Goal: Task Accomplishment & Management: Manage account settings

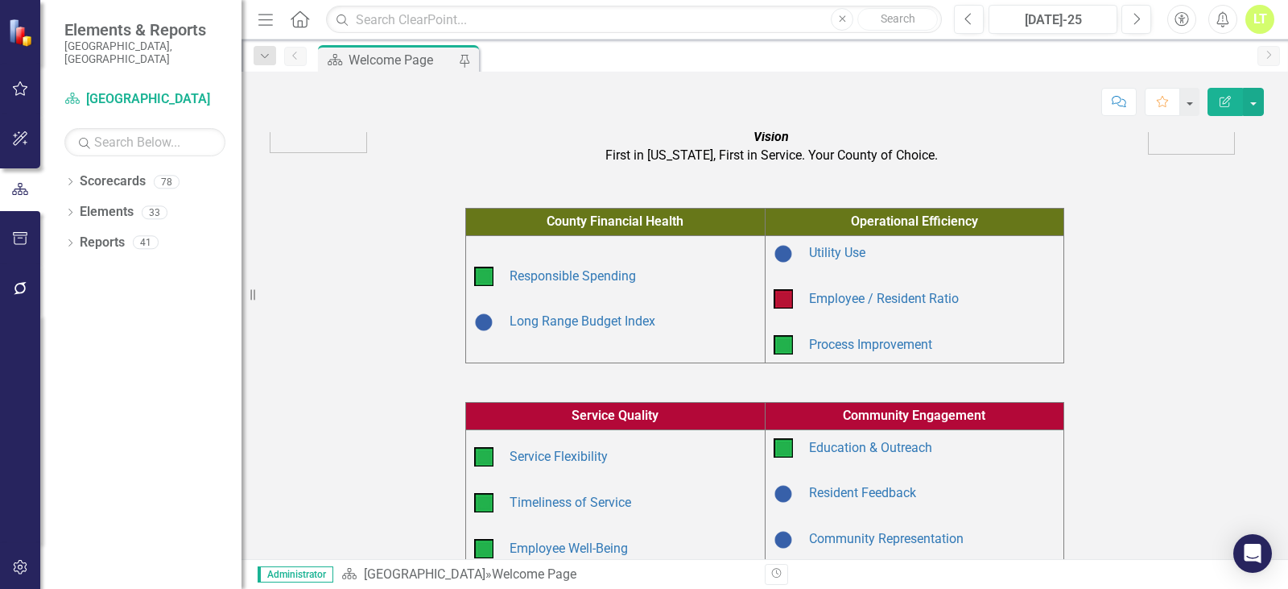
scroll to position [161, 0]
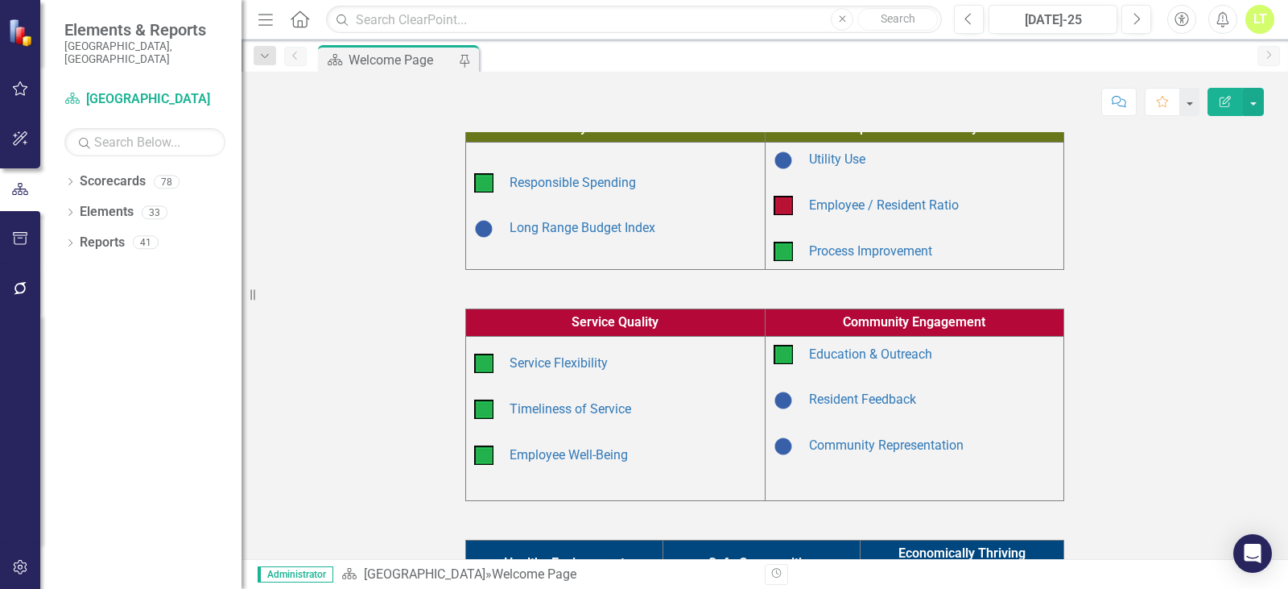
click at [64, 168] on div "Dropdown Scorecards 78 Dropdown Arapahoe County Provide Essential and Mandated …" at bounding box center [140, 378] width 201 height 420
click at [74, 179] on icon "Dropdown" at bounding box center [69, 183] width 11 height 9
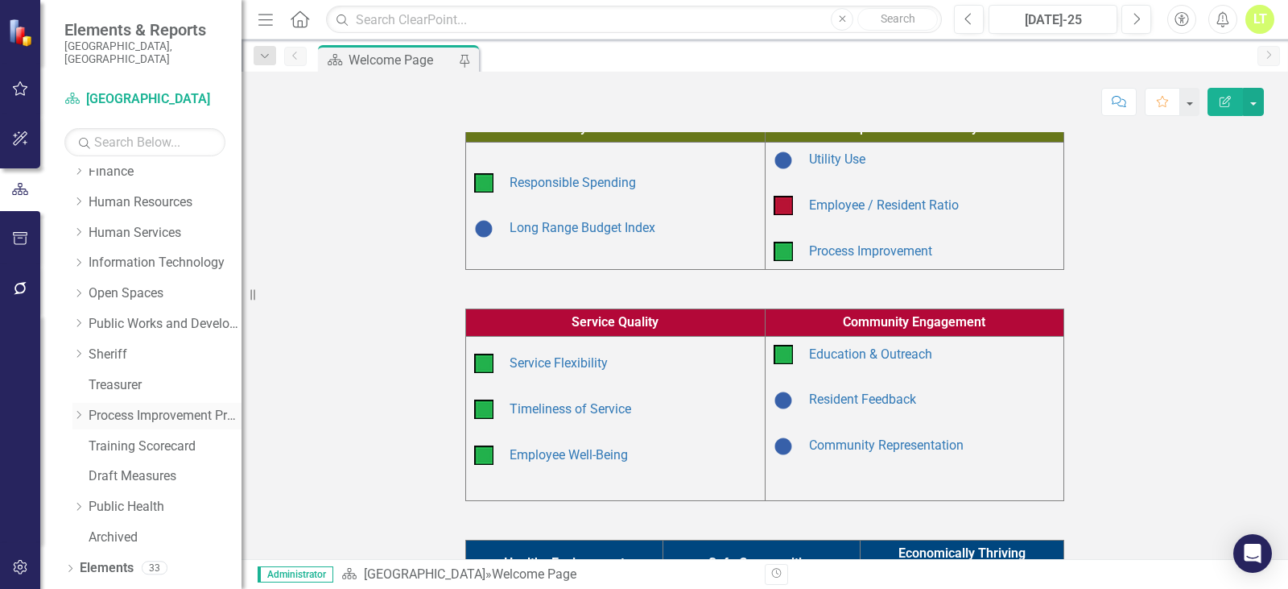
scroll to position [298, 0]
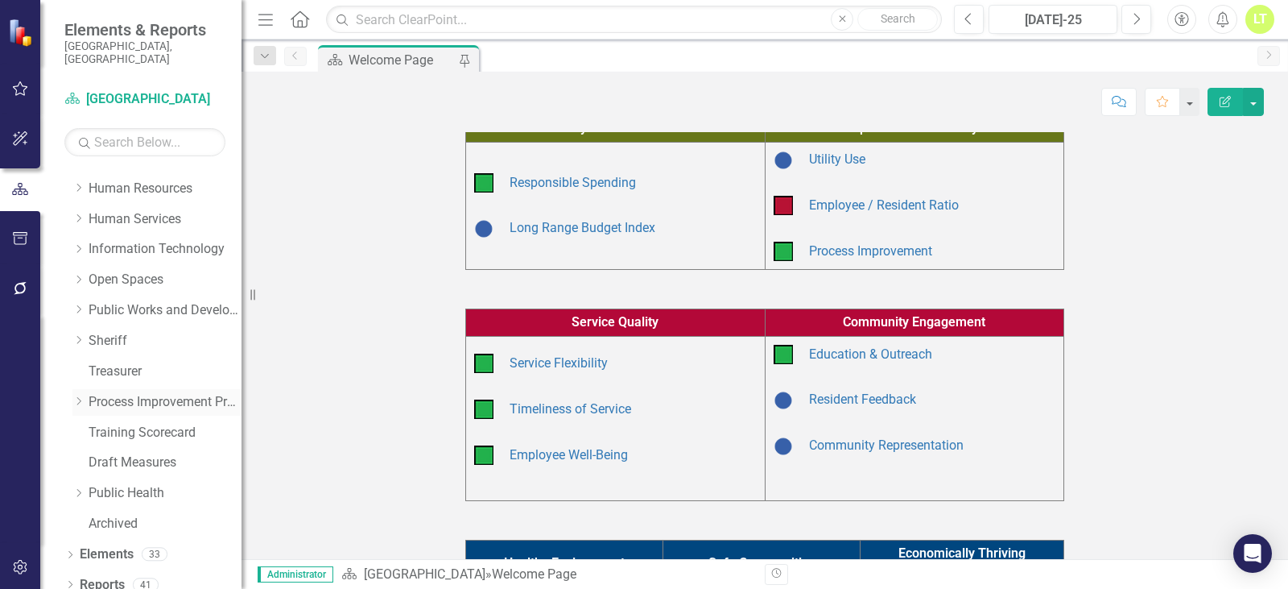
click at [127, 393] on link "Process Improvement Program" at bounding box center [165, 402] width 153 height 19
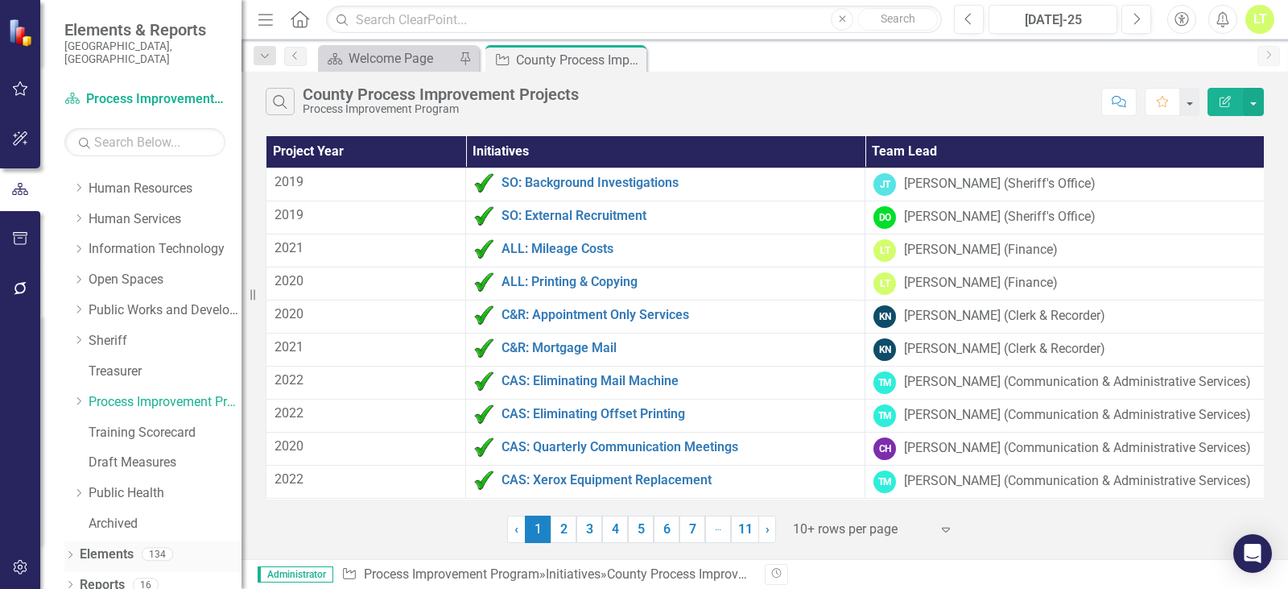
click at [112, 545] on link "Elements" at bounding box center [107, 554] width 54 height 19
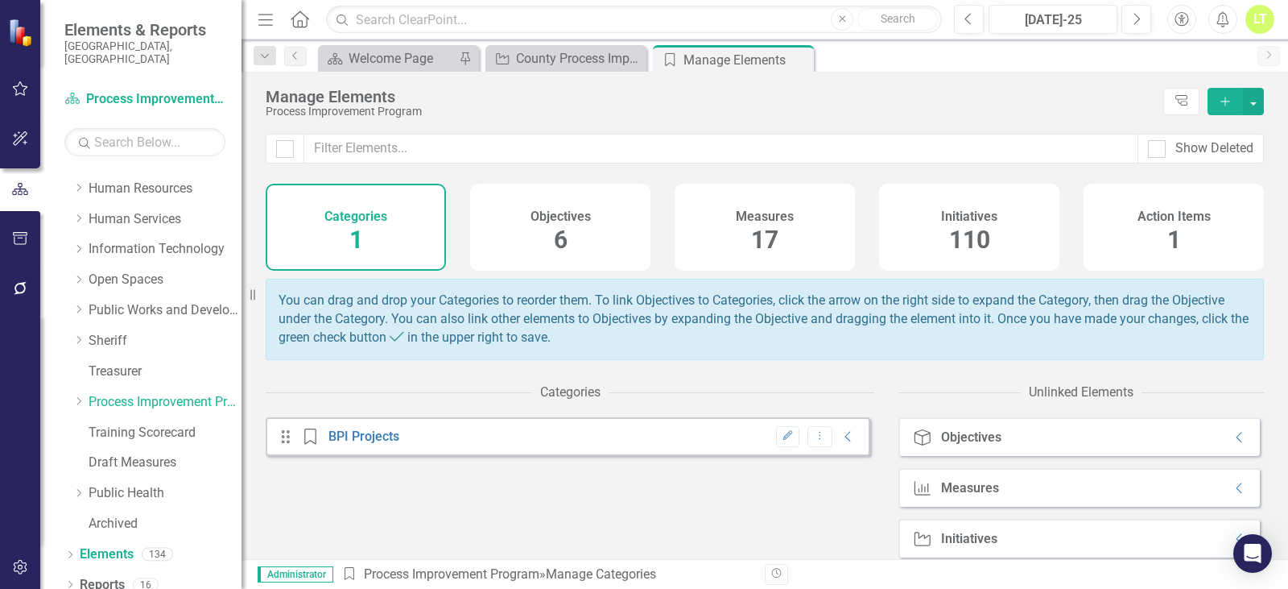
click at [962, 203] on div "Initiatives 110" at bounding box center [969, 227] width 180 height 87
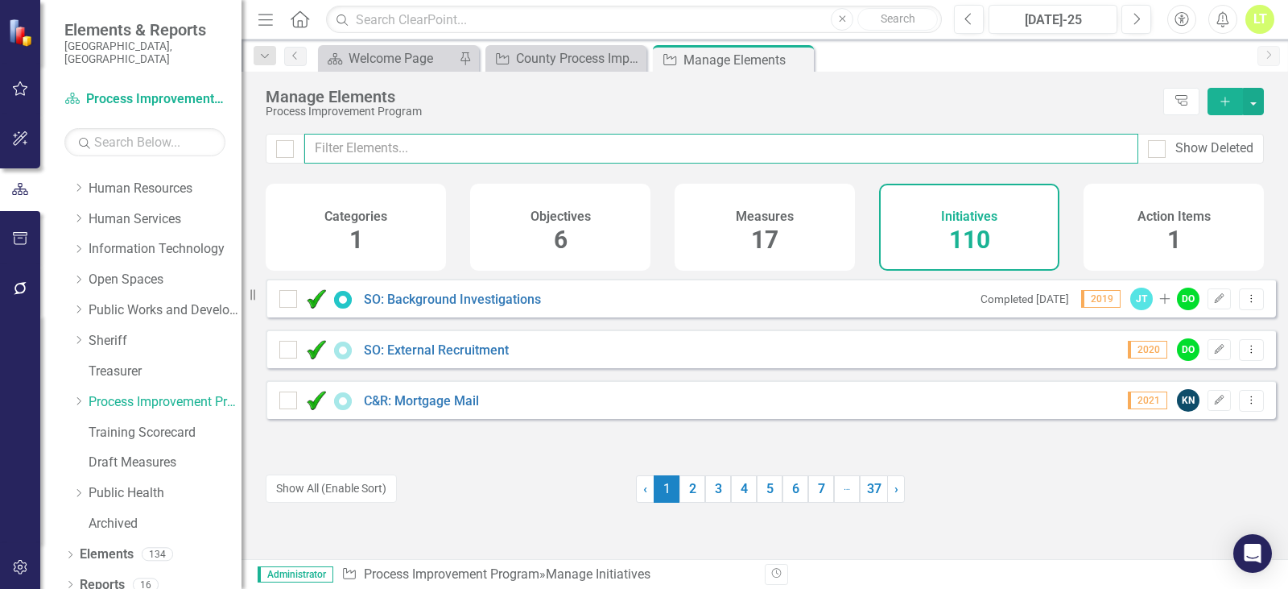
click at [591, 151] on input "text" at bounding box center [721, 149] width 834 height 30
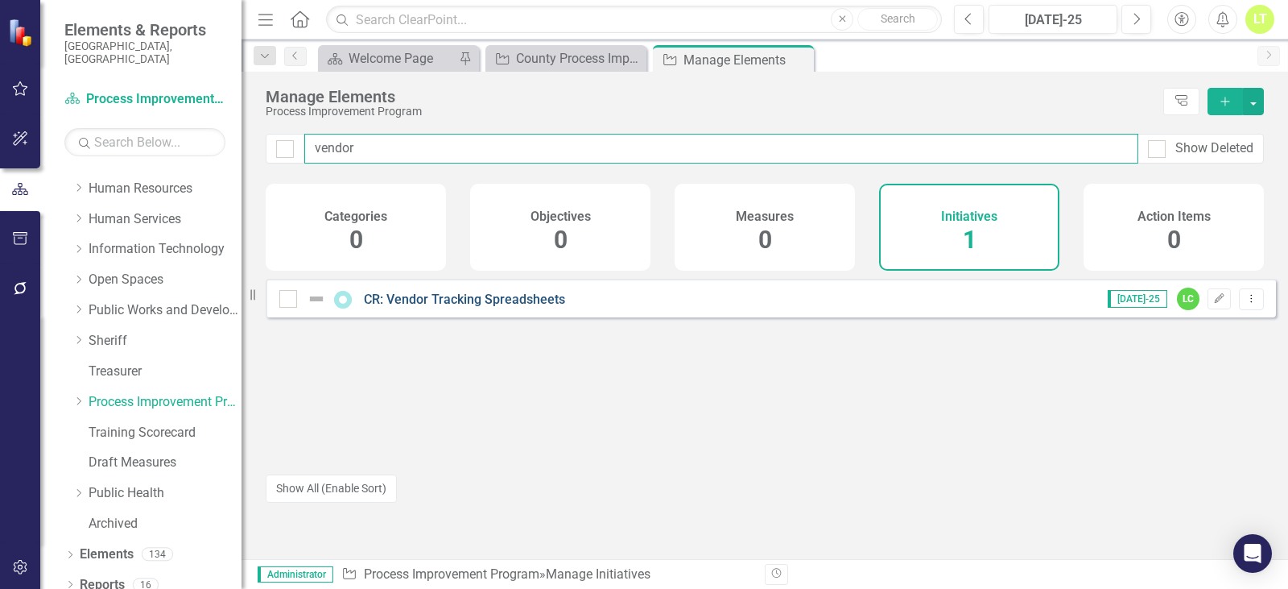
type input "vendor"
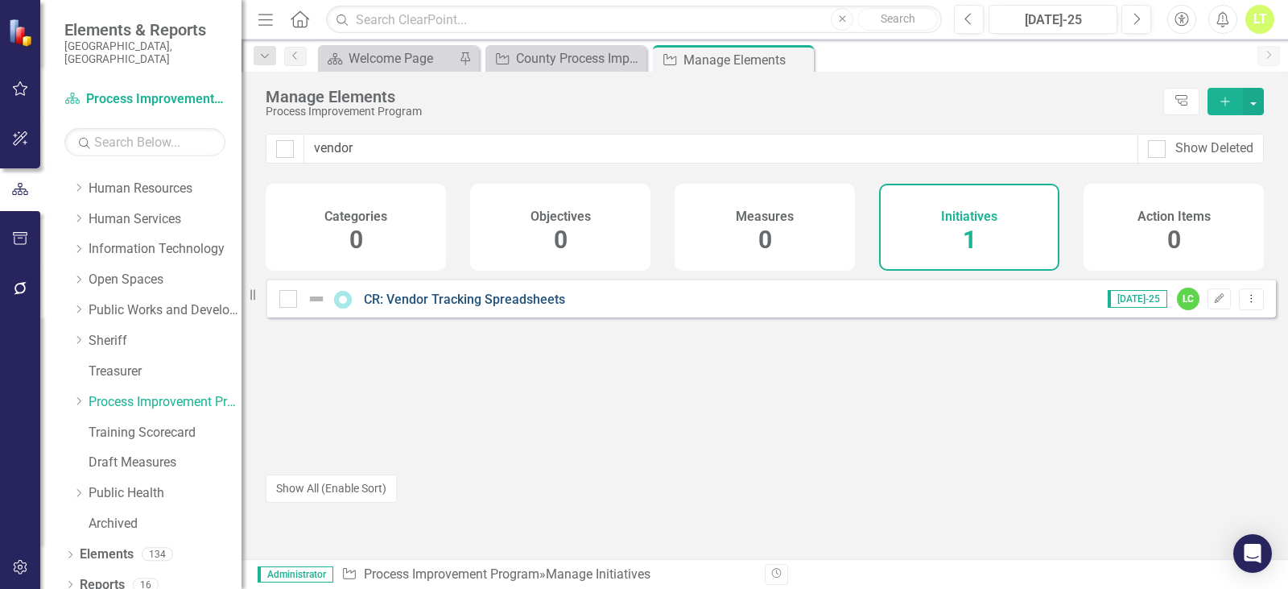
click at [493, 307] on link "CR: Vendor Tracking Spreadsheets" at bounding box center [464, 299] width 201 height 15
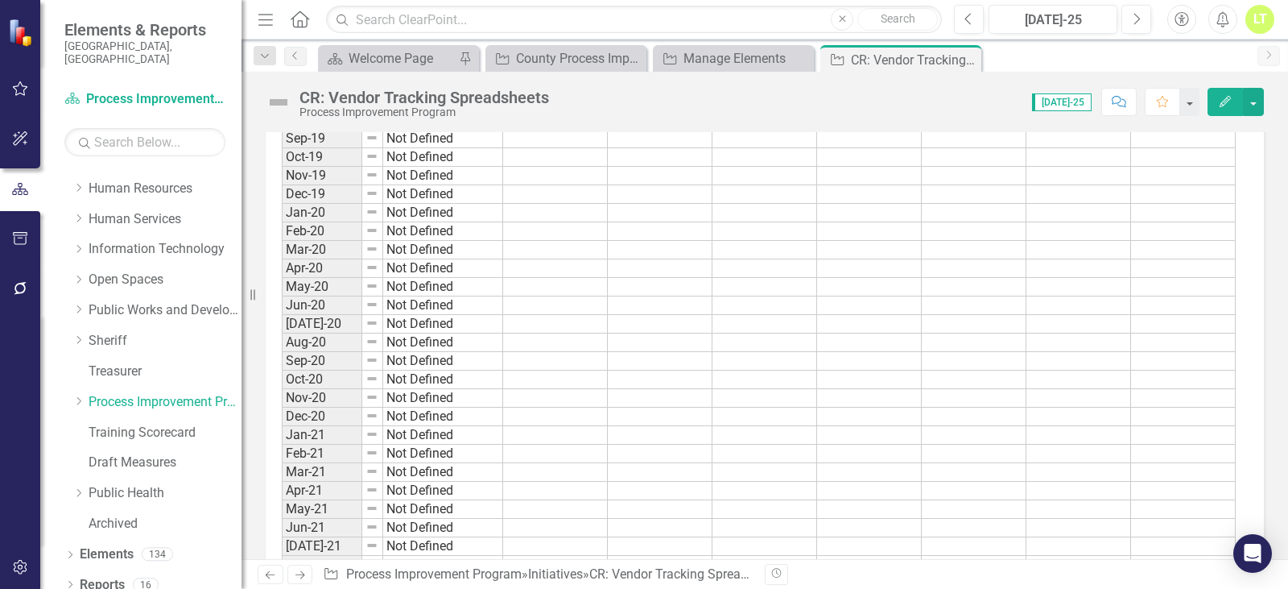
scroll to position [2899, 0]
click at [1209, 100] on button "Edit" at bounding box center [1225, 102] width 35 height 28
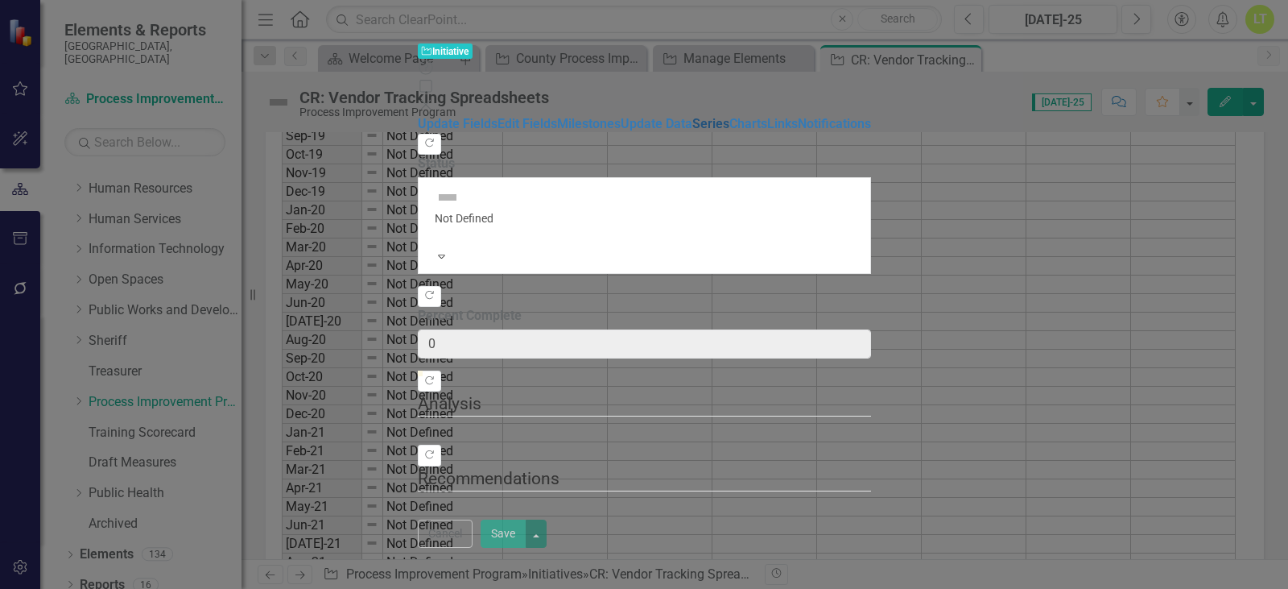
type input "0"
click at [498, 116] on link "Edit Fields" at bounding box center [528, 123] width 60 height 15
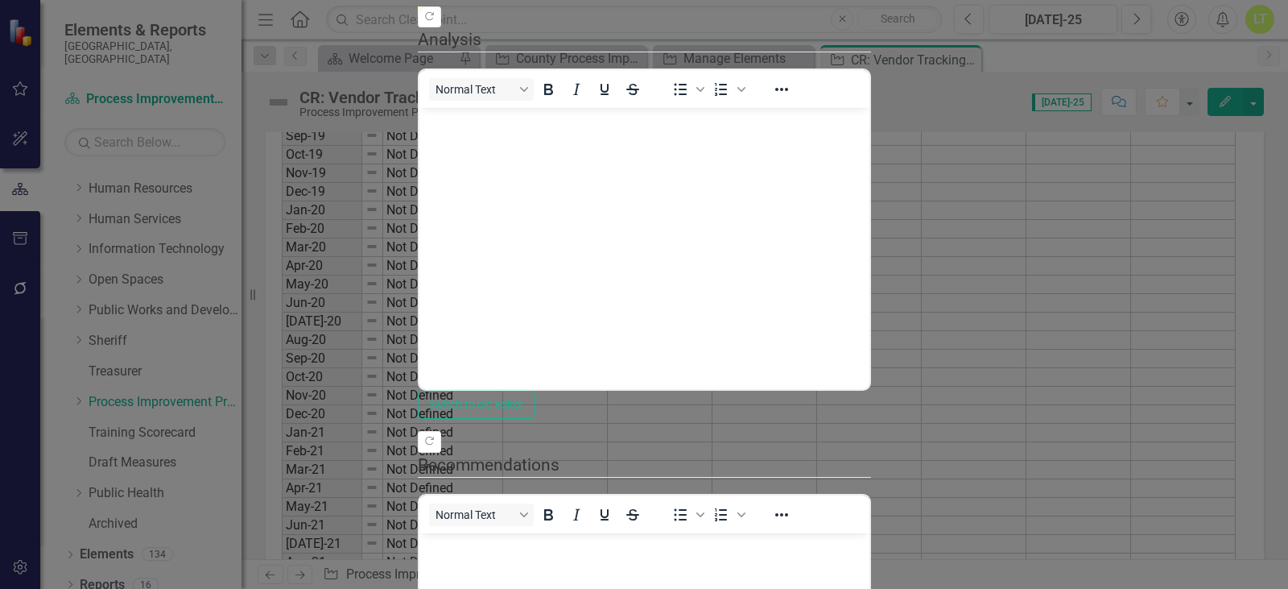
scroll to position [0, 0]
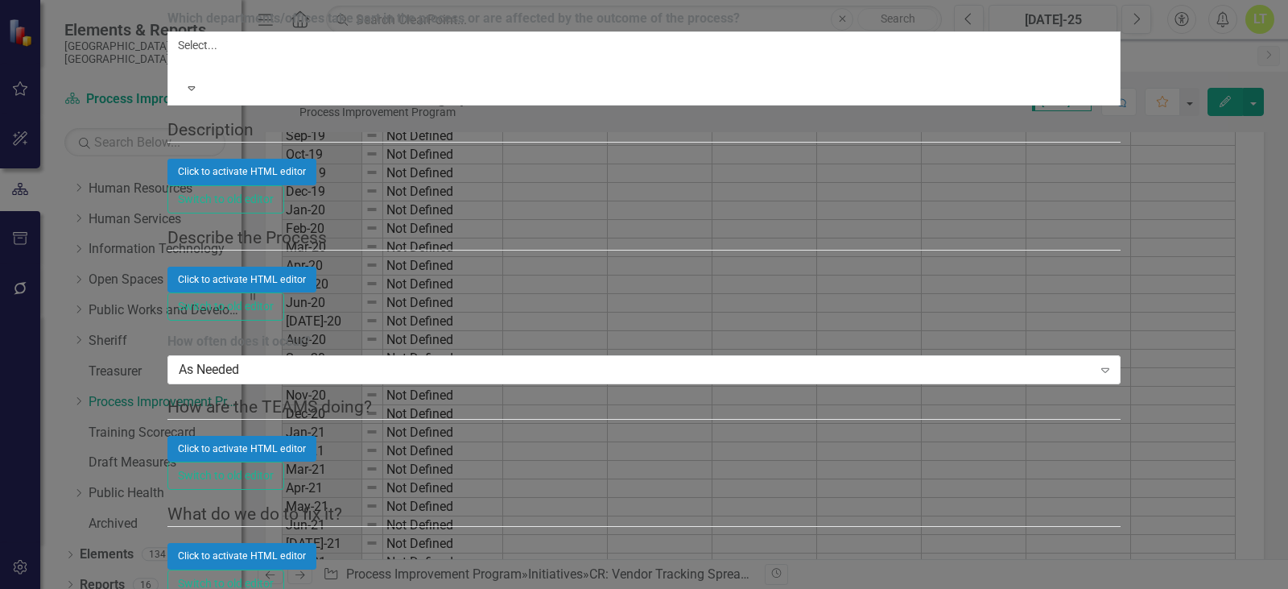
scroll to position [161, 0]
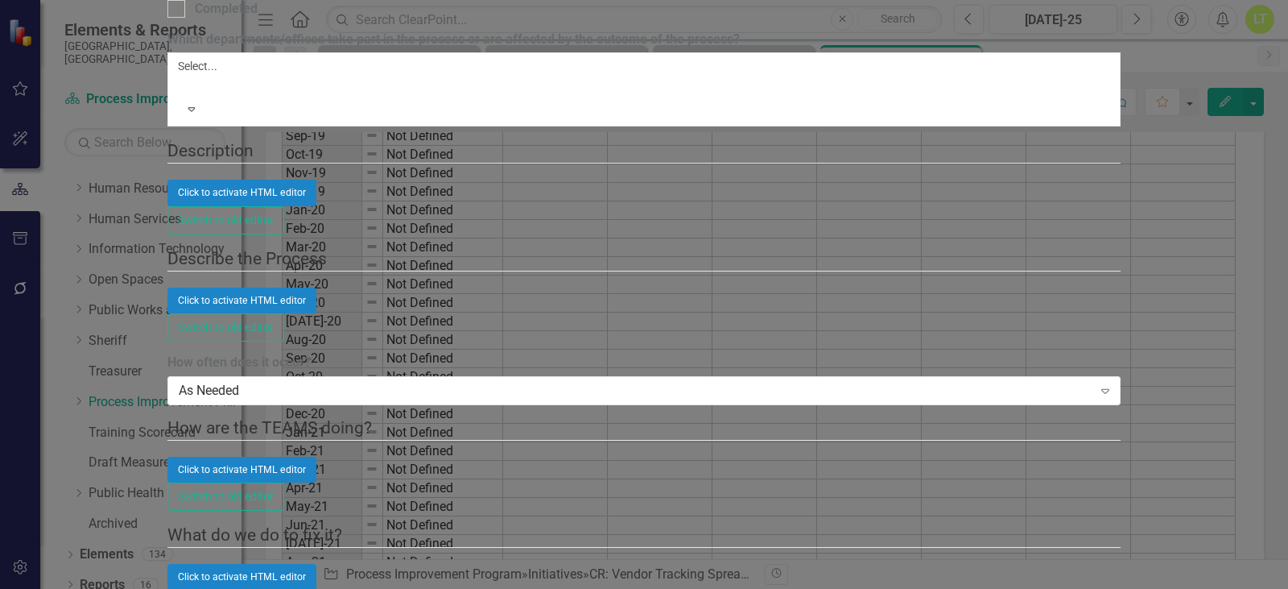
scroll to position [242, 0]
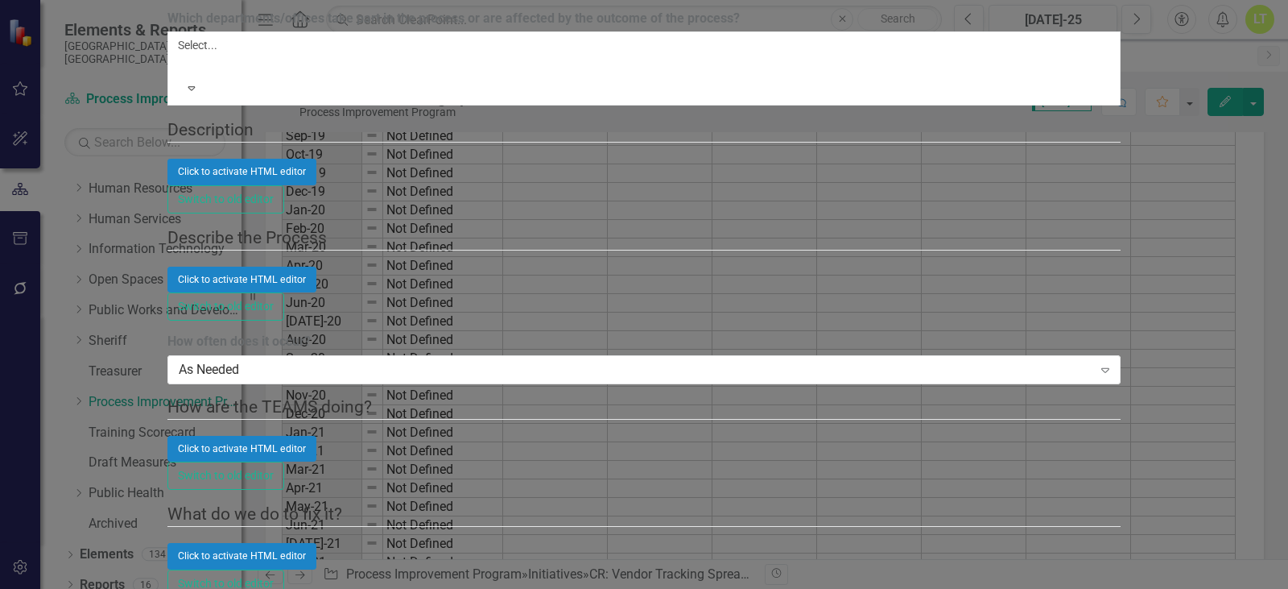
checkbox input "true"
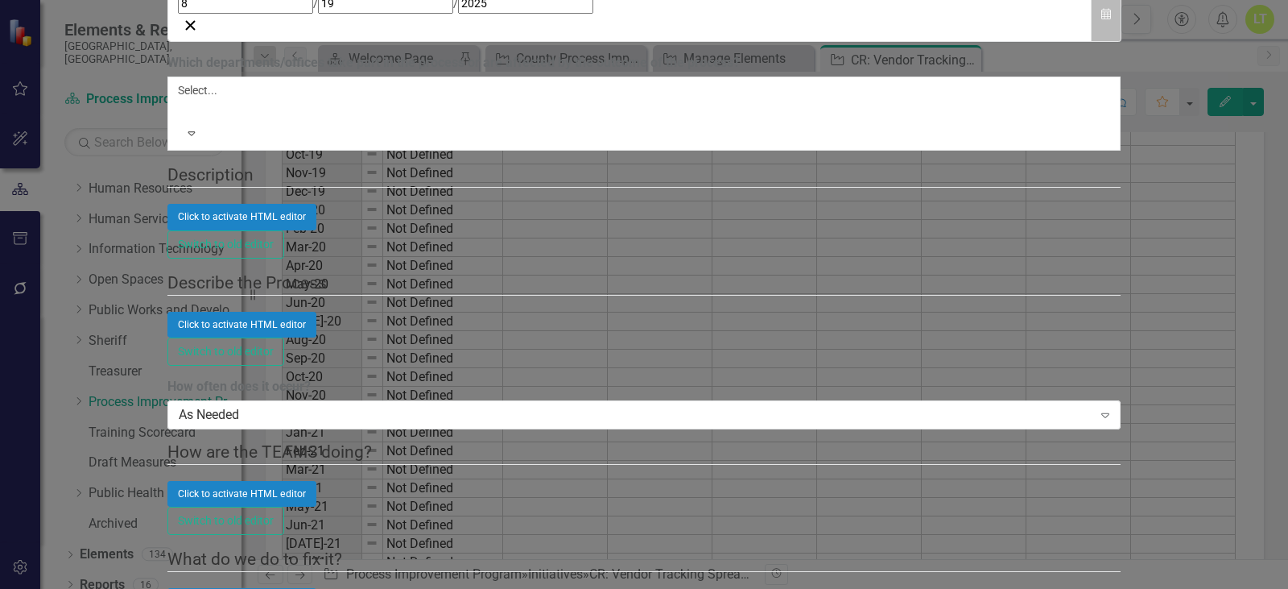
click at [1122, 43] on button "Calendar" at bounding box center [1106, 15] width 31 height 56
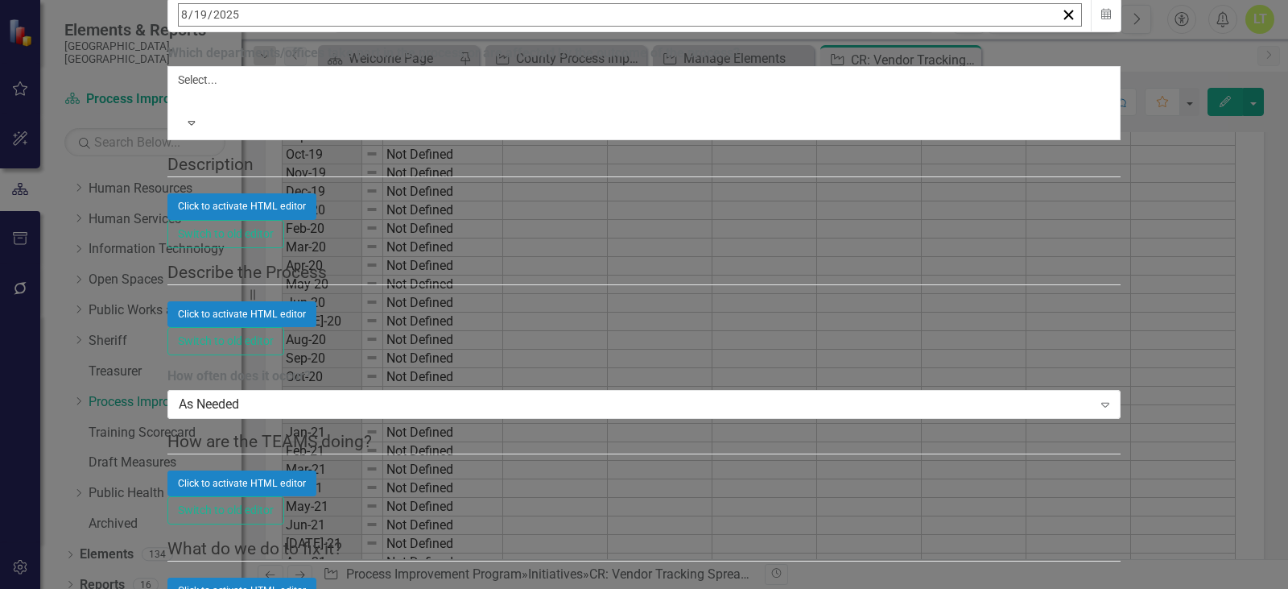
click at [414, 68] on button "›" at bounding box center [395, 49] width 35 height 35
click at [316, 237] on abbr "31" at bounding box center [309, 230] width 13 height 13
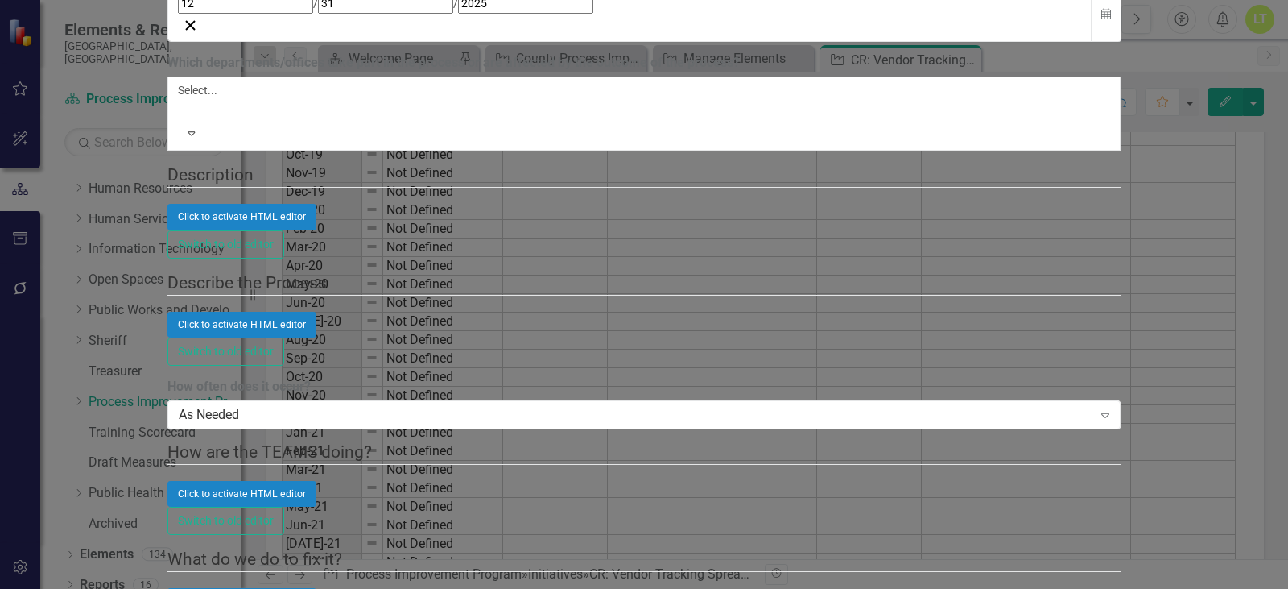
scroll to position [322, 0]
click at [182, 119] on div at bounding box center [181, 109] width 2 height 19
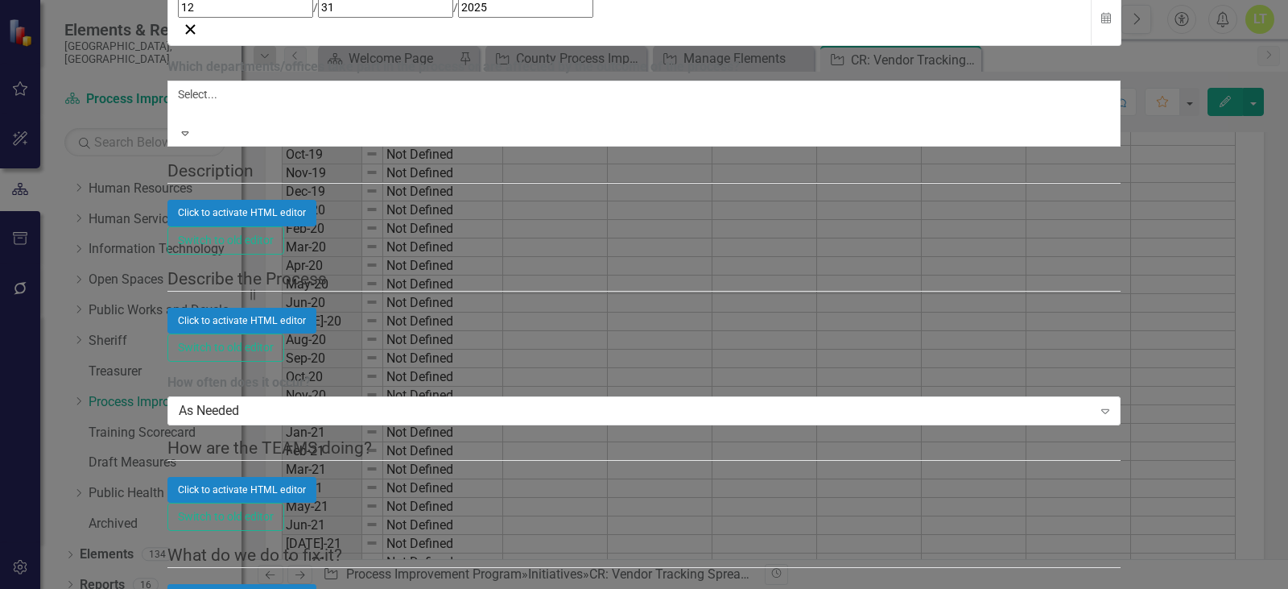
scroll to position [32, 0]
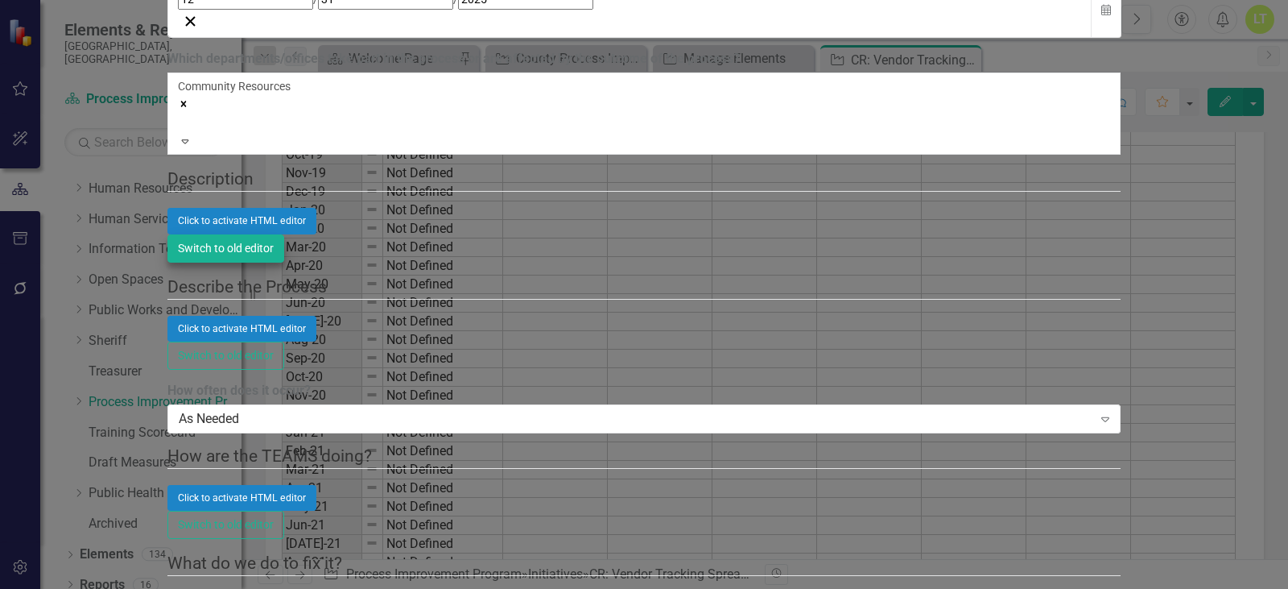
scroll to position [644, 0]
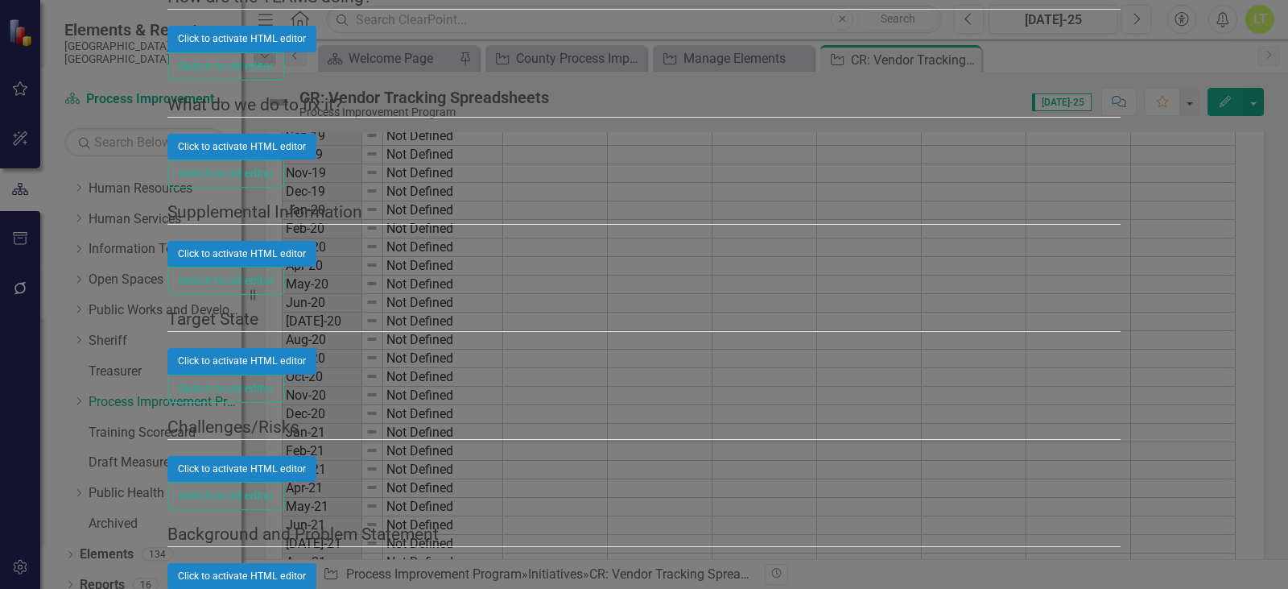
checkbox input "true"
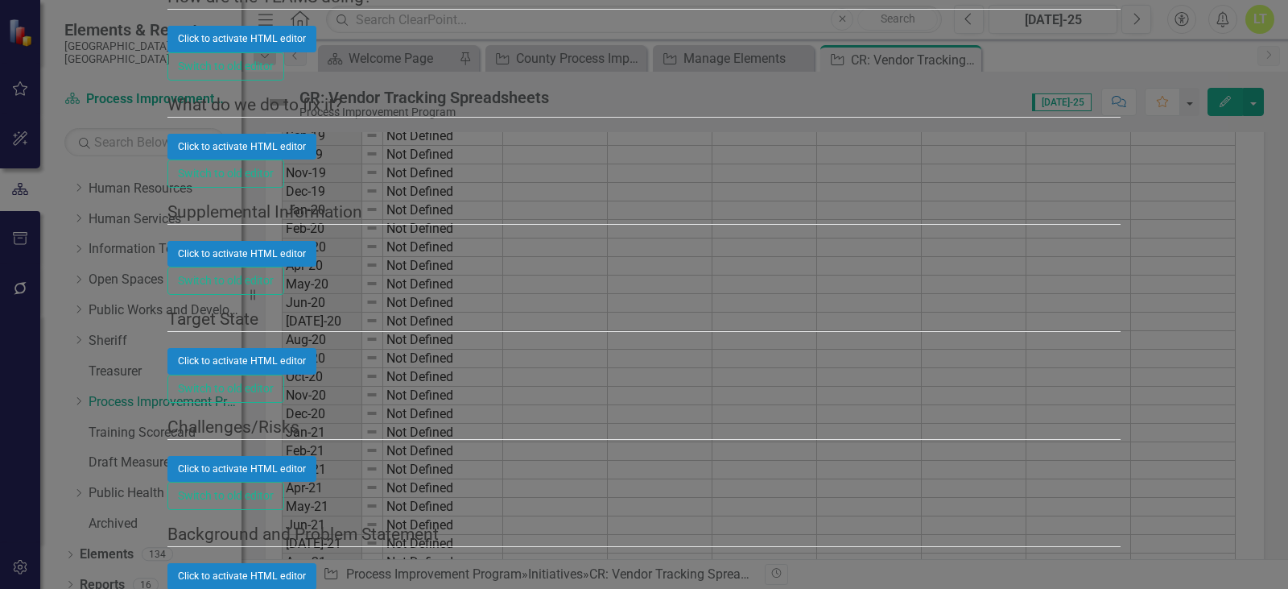
checkbox input "true"
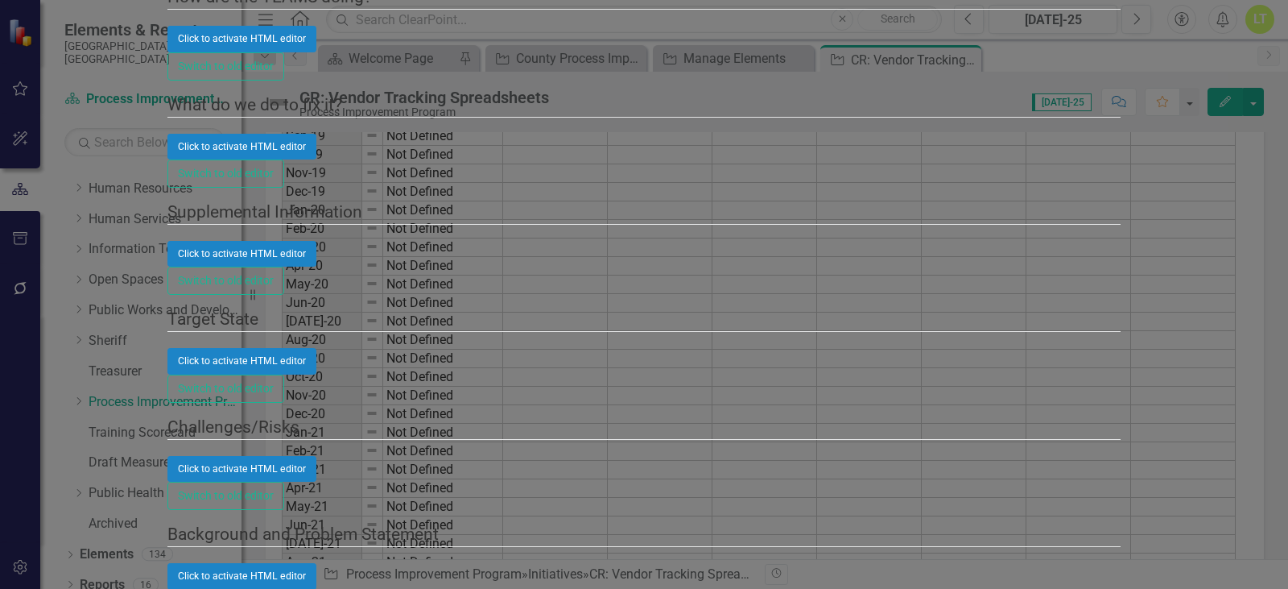
checkbox input "true"
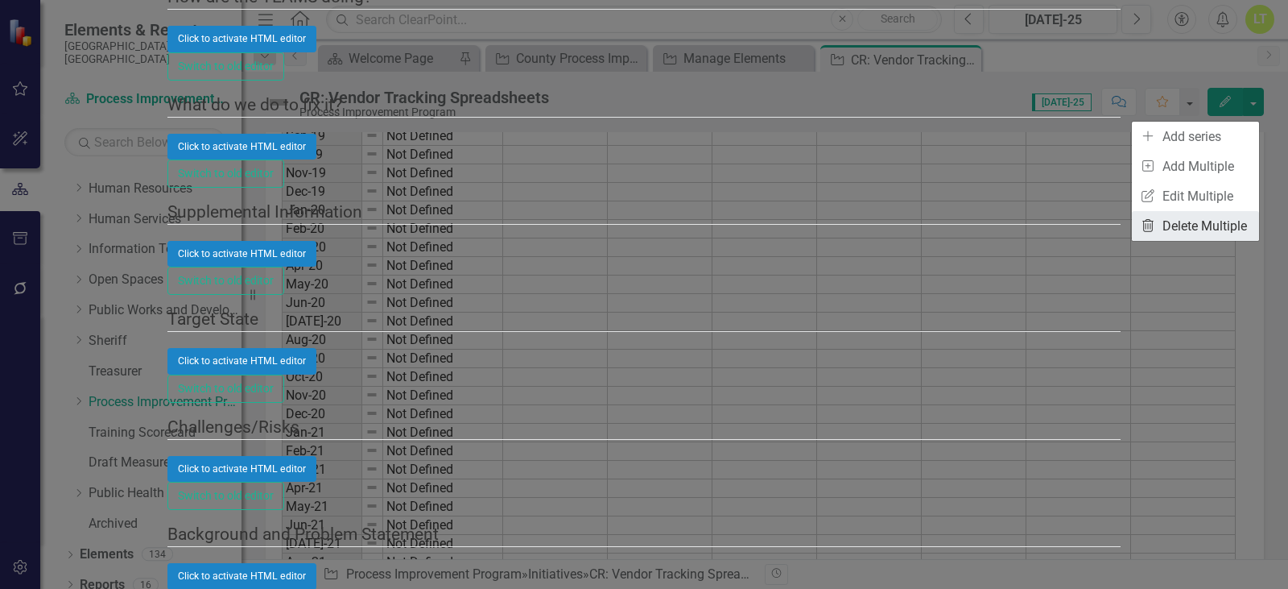
click at [1191, 230] on link "Trash Delete Multiple" at bounding box center [1195, 226] width 127 height 30
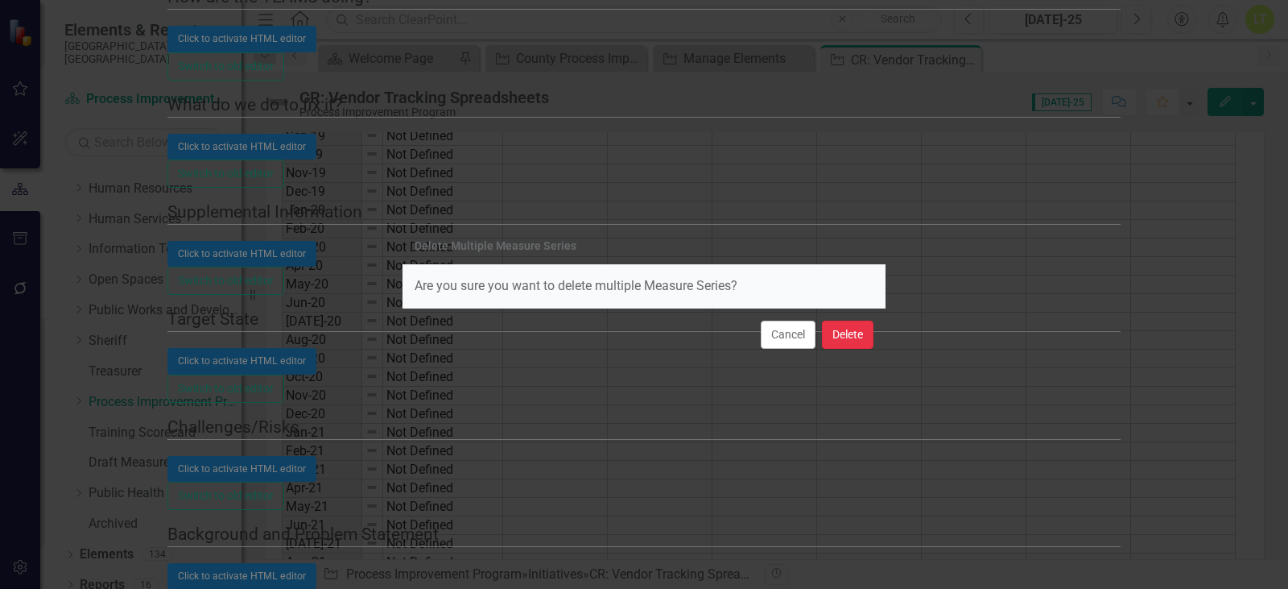
click at [854, 333] on button "Delete" at bounding box center [848, 335] width 52 height 28
checkbox input "false"
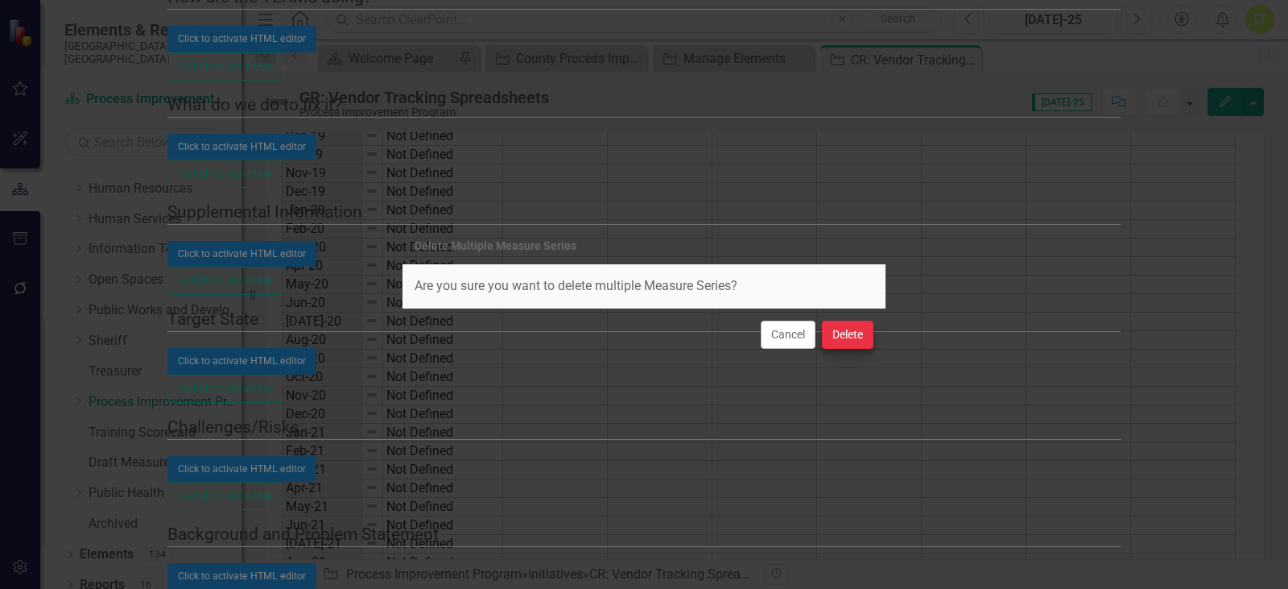
checkbox input "false"
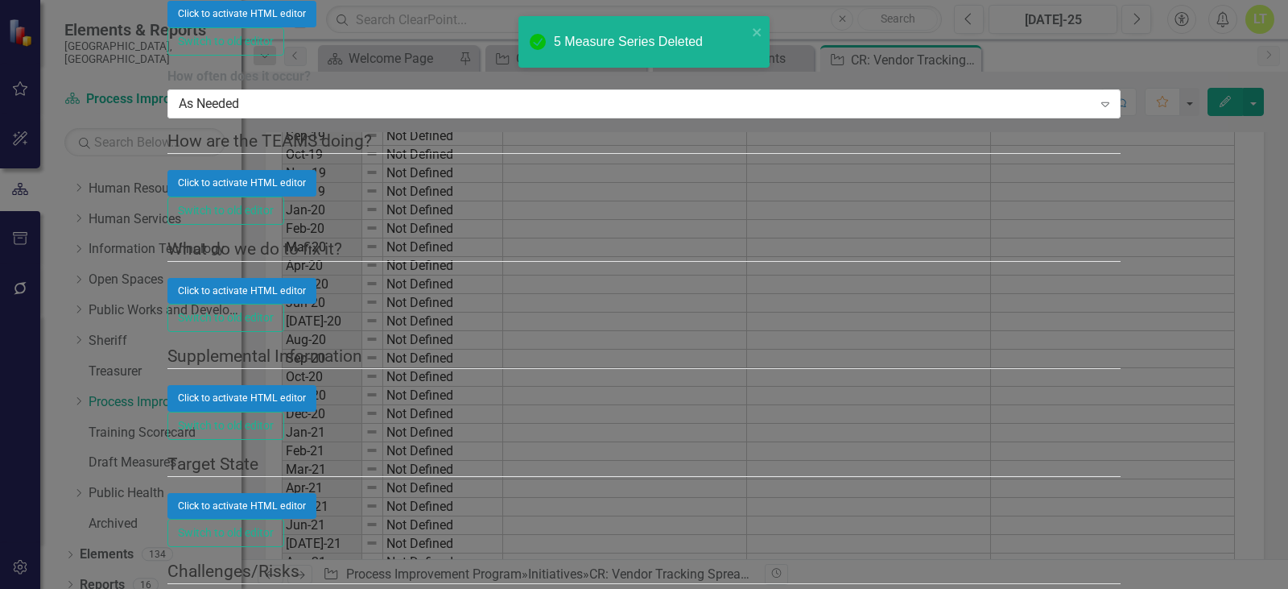
scroll to position [0, 0]
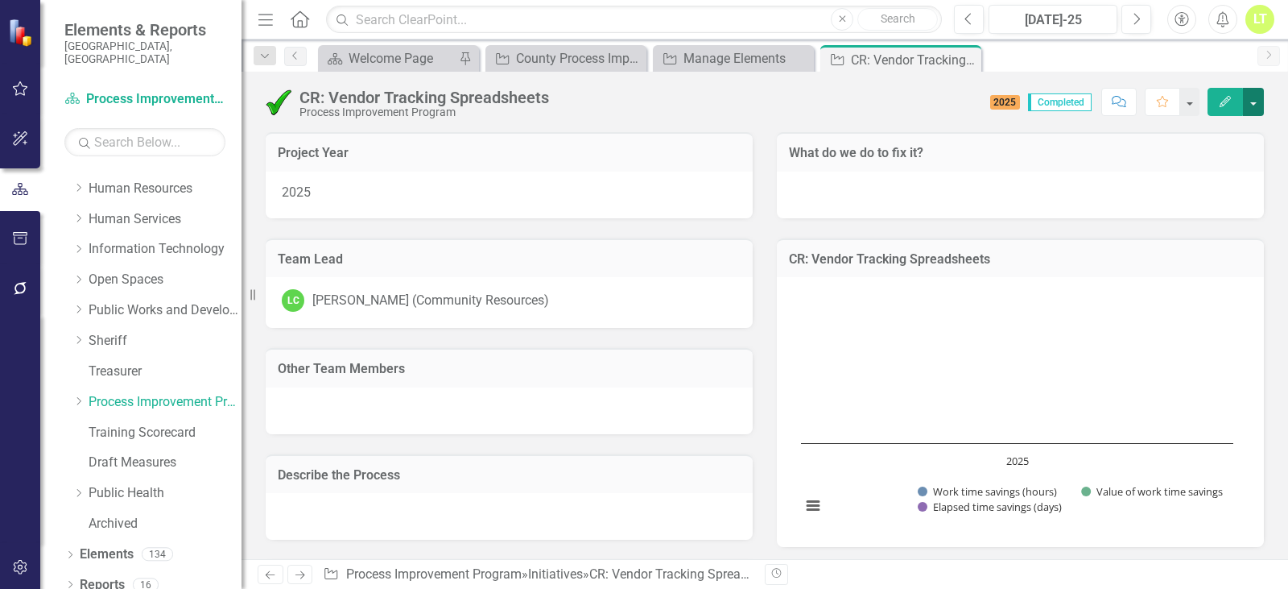
click at [1257, 105] on button "button" at bounding box center [1253, 102] width 21 height 28
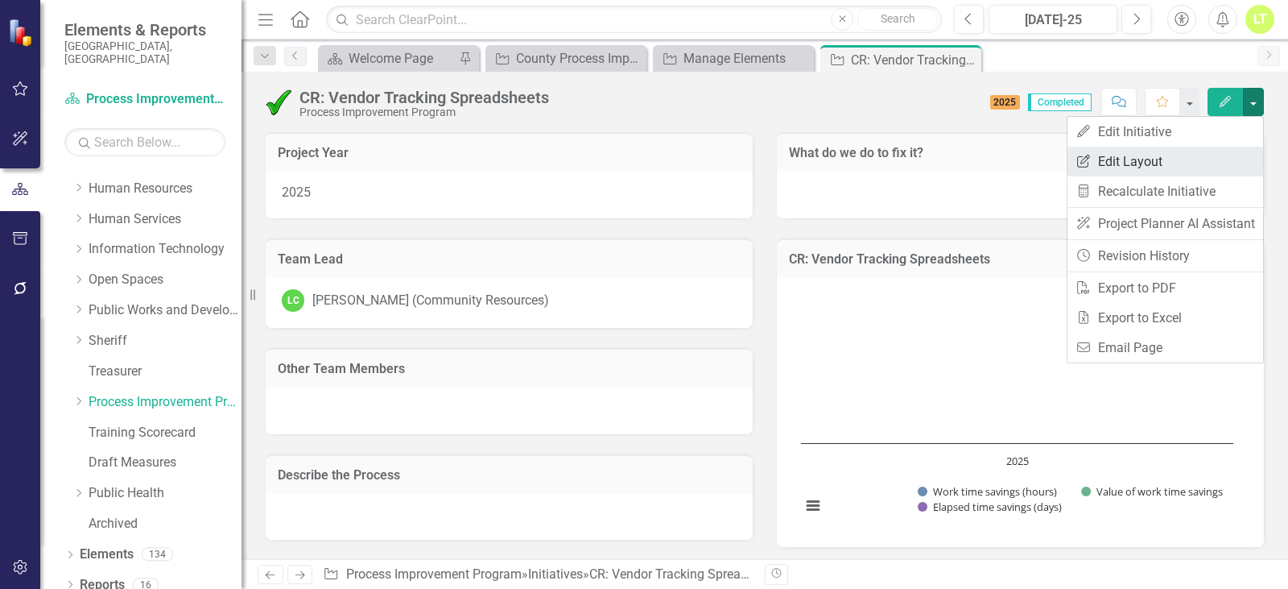
click at [1214, 161] on link "Edit Report Edit Layout" at bounding box center [1166, 162] width 196 height 30
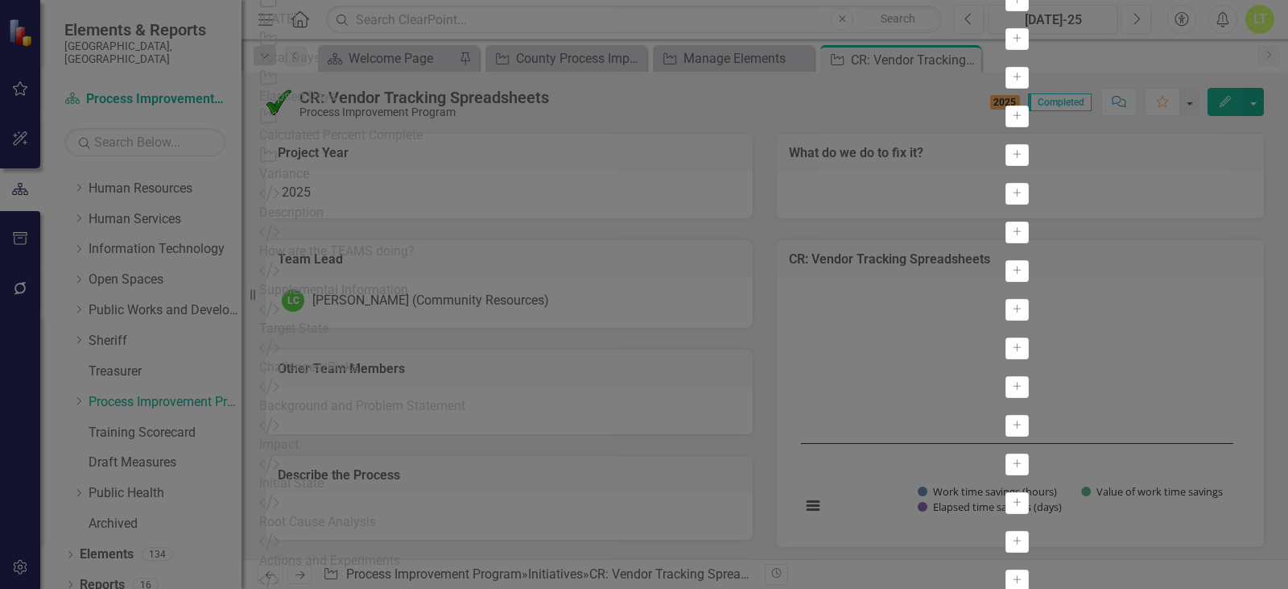
scroll to position [2255, 0]
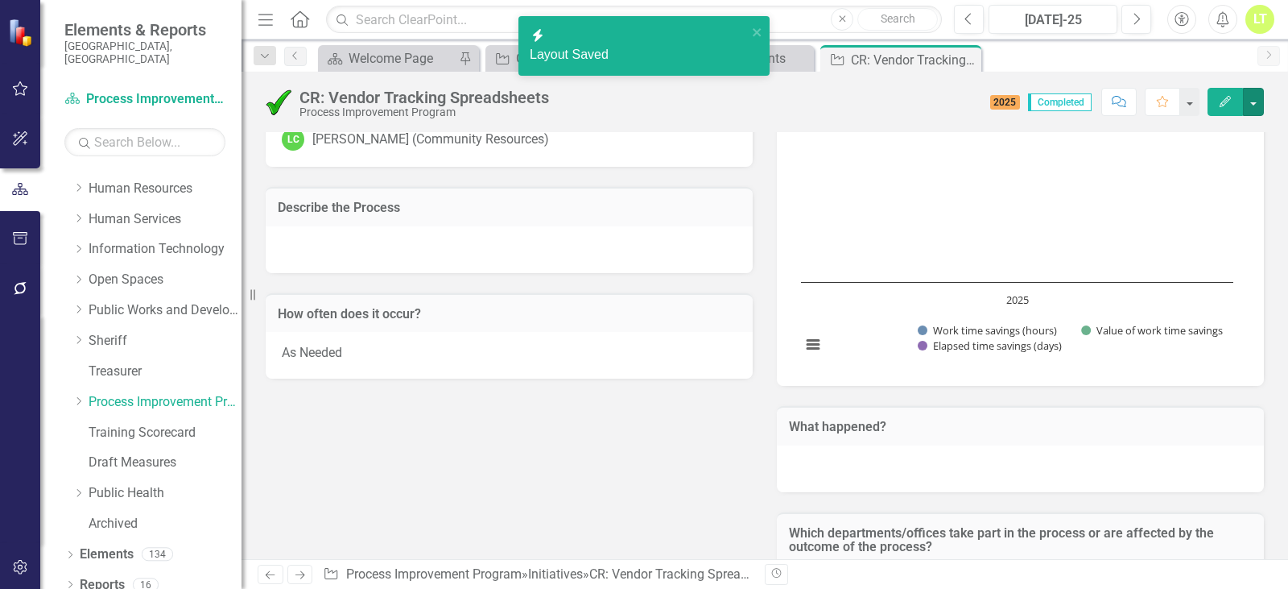
scroll to position [81, 0]
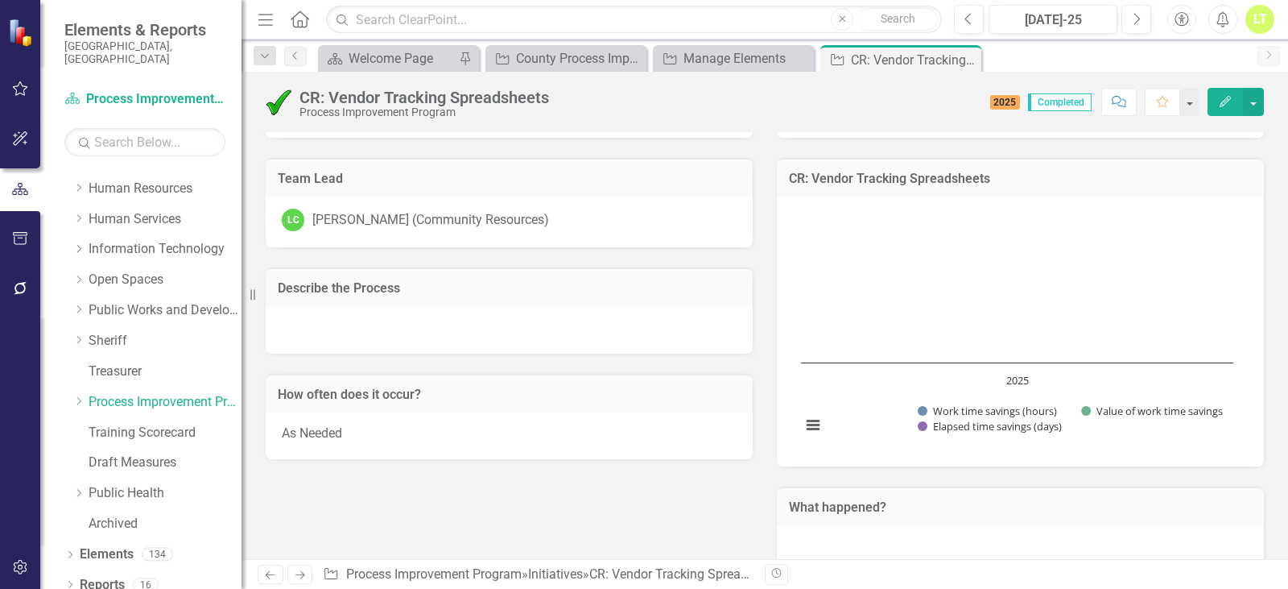
click at [471, 334] on div at bounding box center [509, 330] width 487 height 47
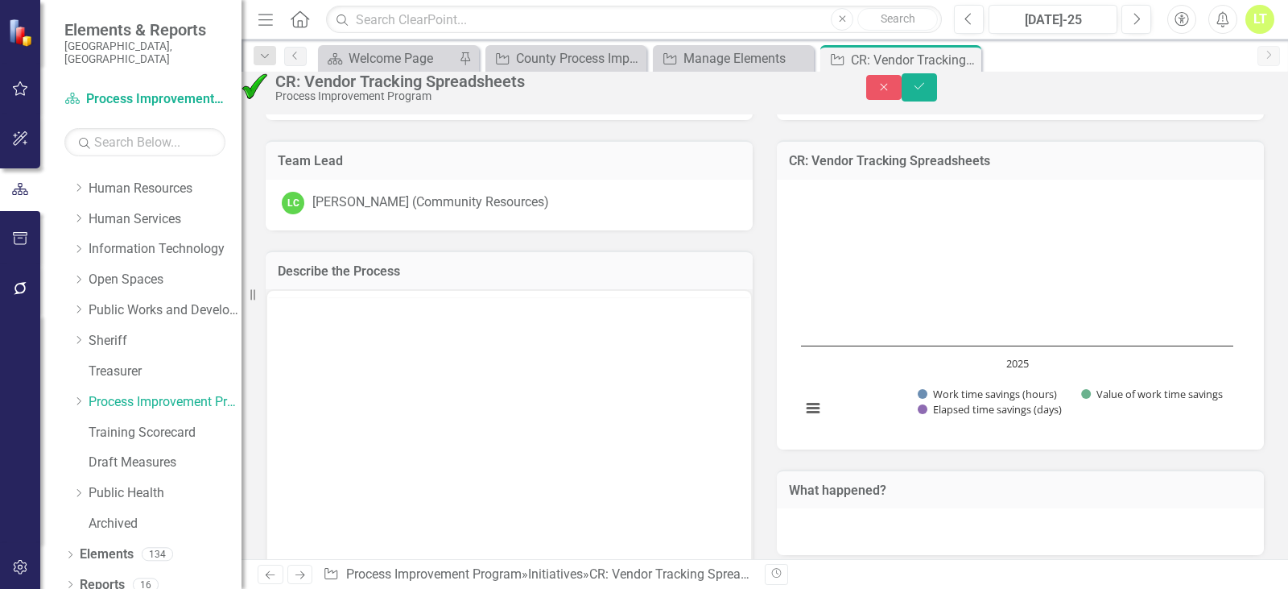
scroll to position [0, 0]
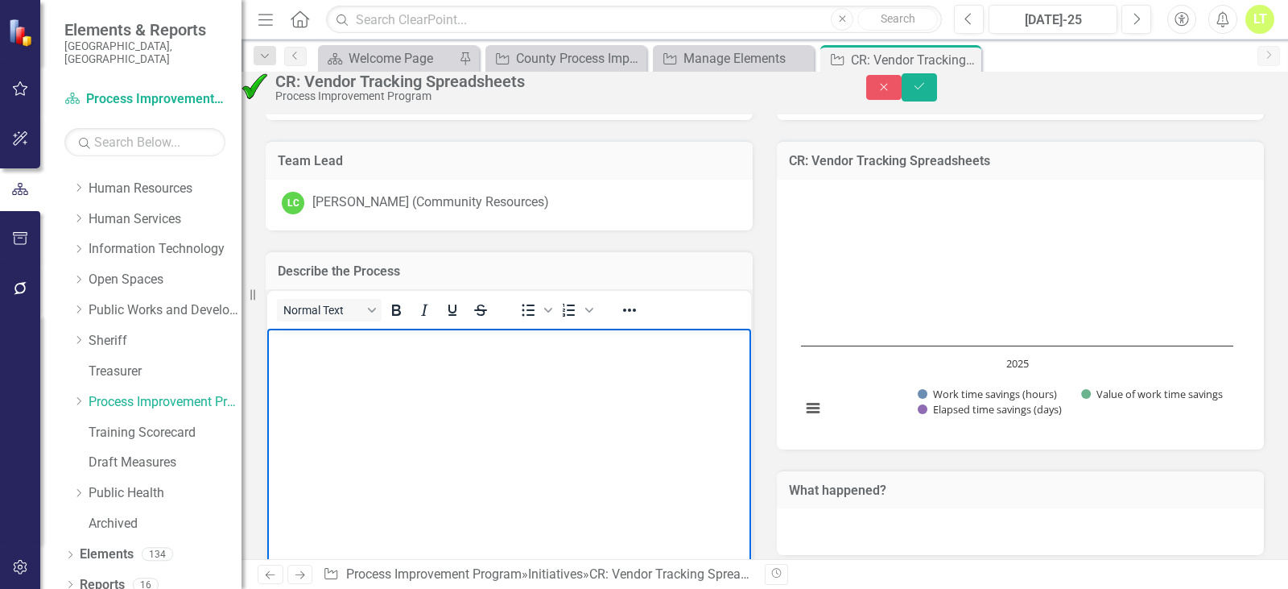
click at [407, 365] on body "Rich Text Area. Press ALT-0 for help." at bounding box center [509, 450] width 484 height 242
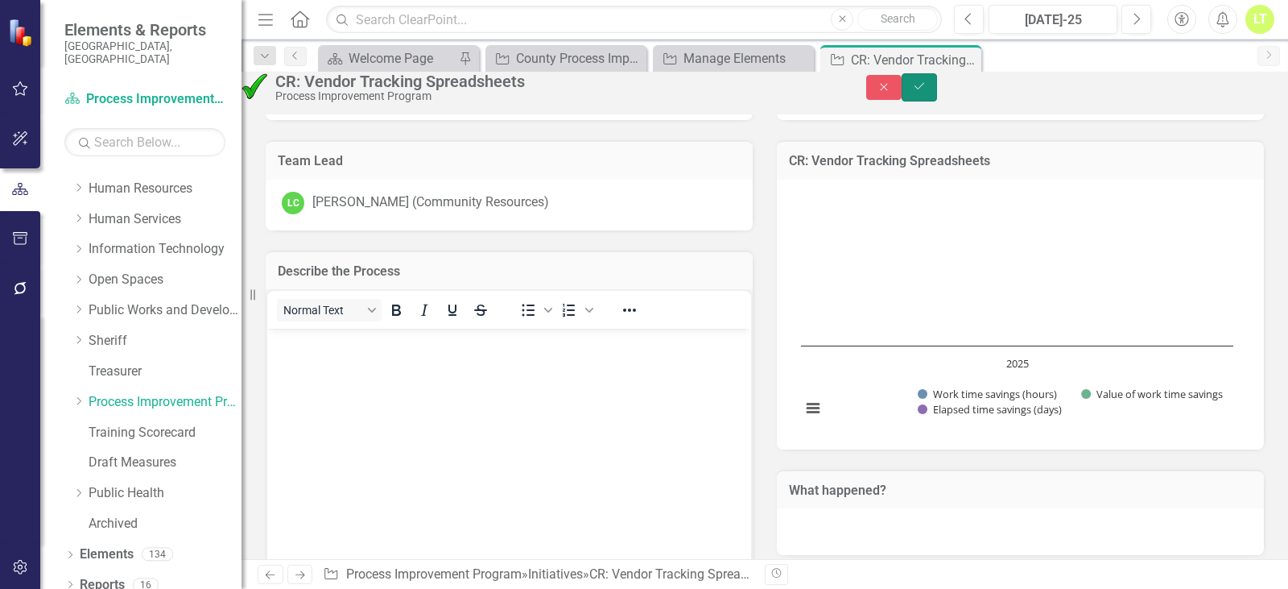
click at [937, 101] on button "Save" at bounding box center [919, 87] width 35 height 28
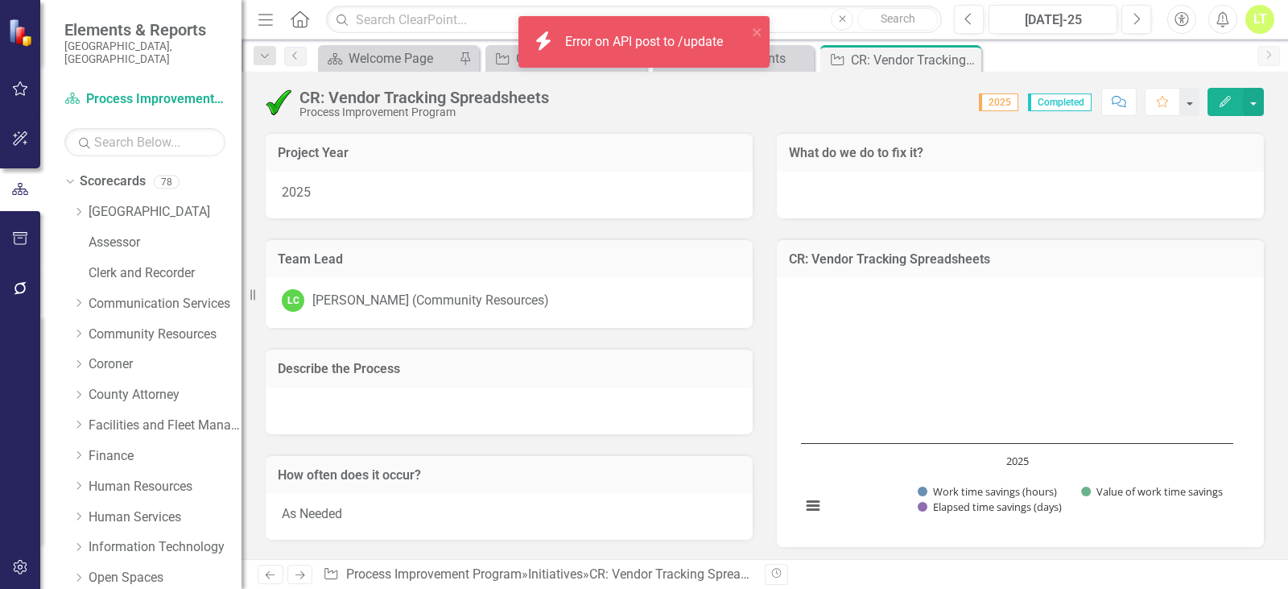
scroll to position [298, 0]
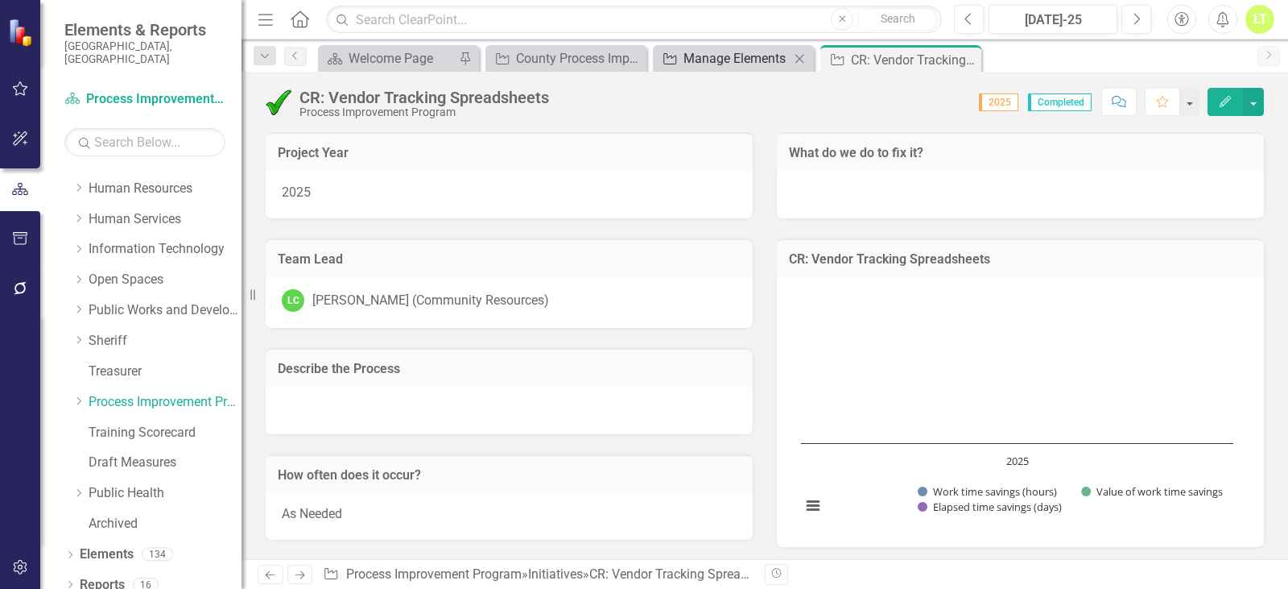
click at [711, 61] on div "Manage Elements" at bounding box center [737, 58] width 106 height 20
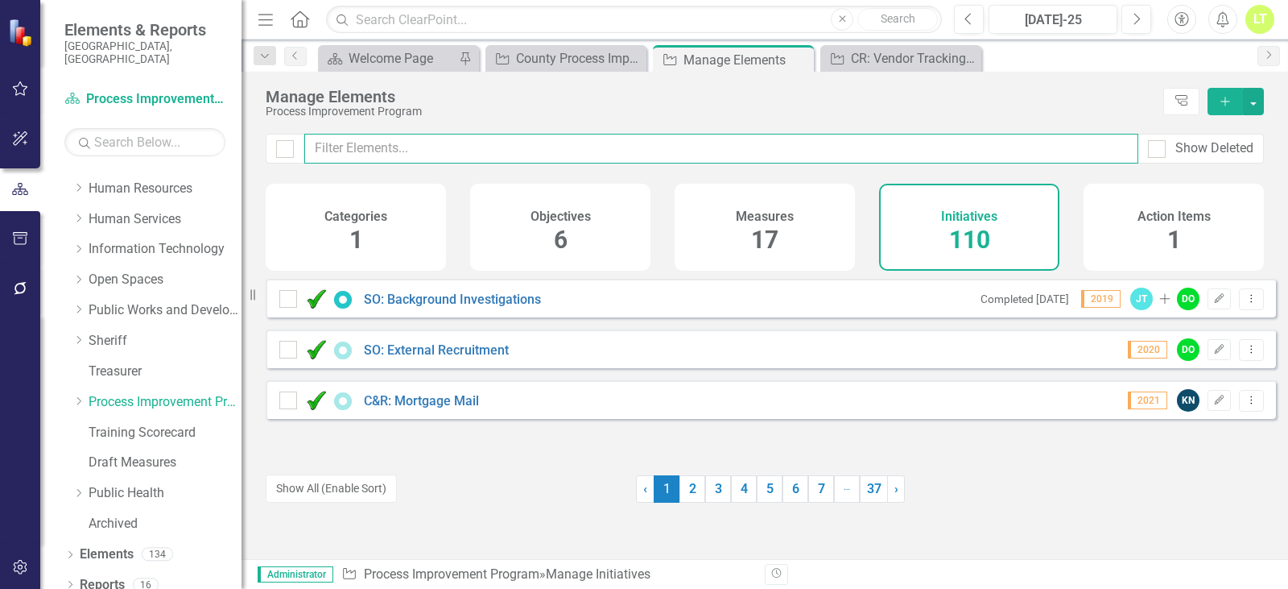
click at [385, 147] on input "text" at bounding box center [721, 149] width 834 height 30
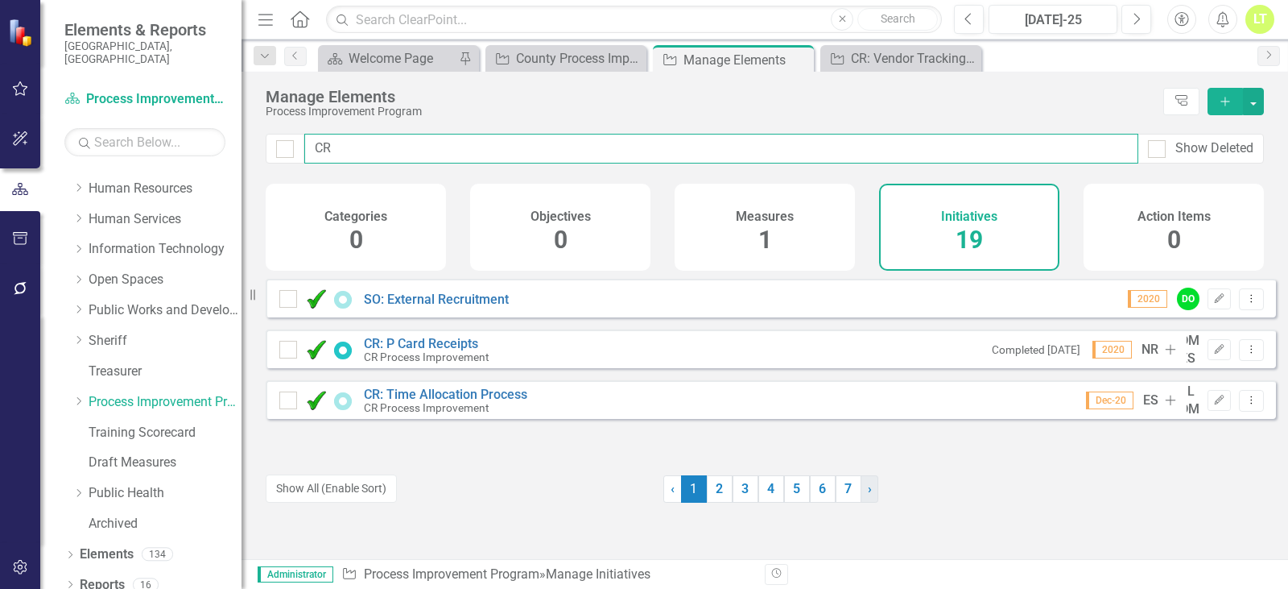
type input "CR"
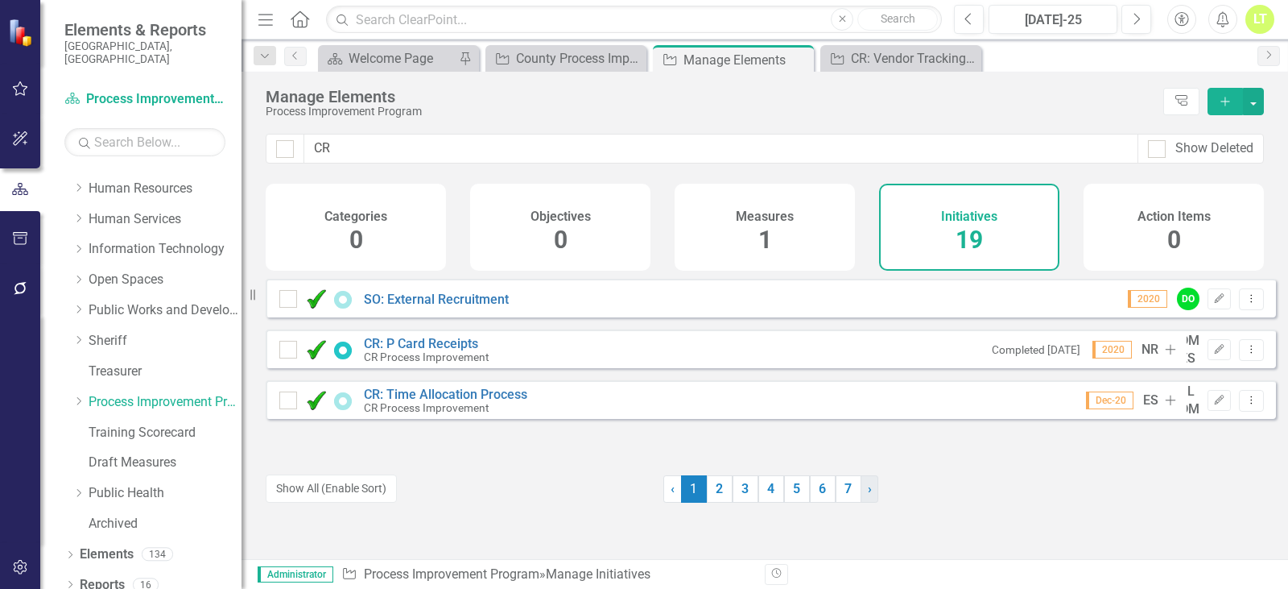
click at [868, 488] on span "›" at bounding box center [870, 488] width 4 height 15
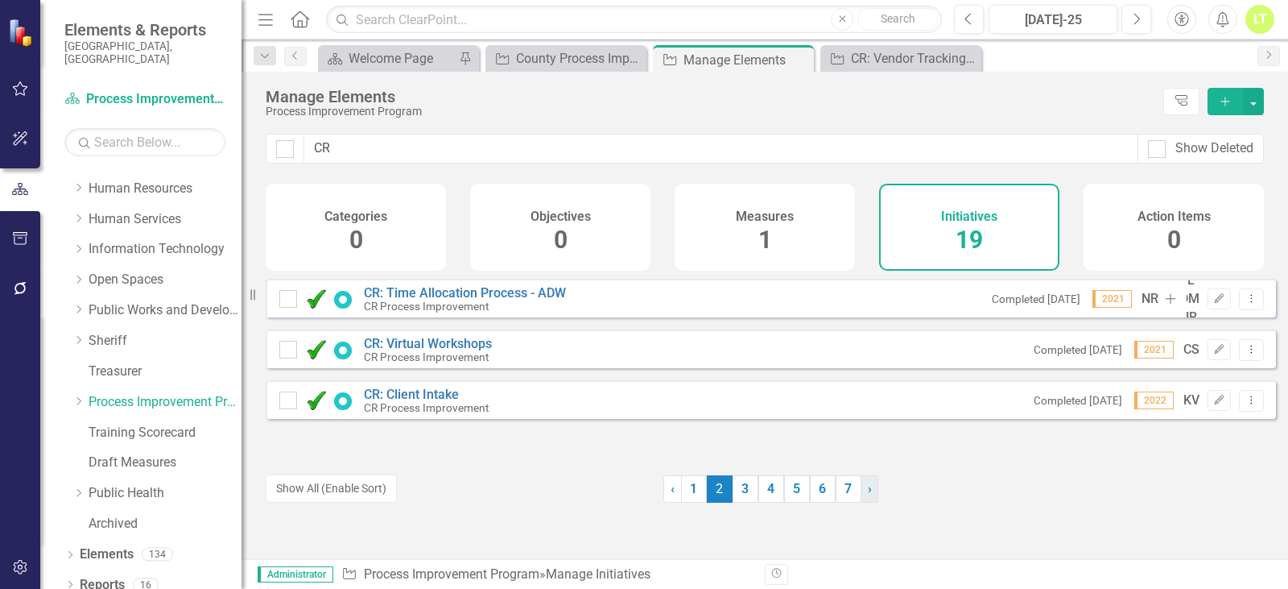
click at [868, 488] on span "›" at bounding box center [870, 488] width 4 height 15
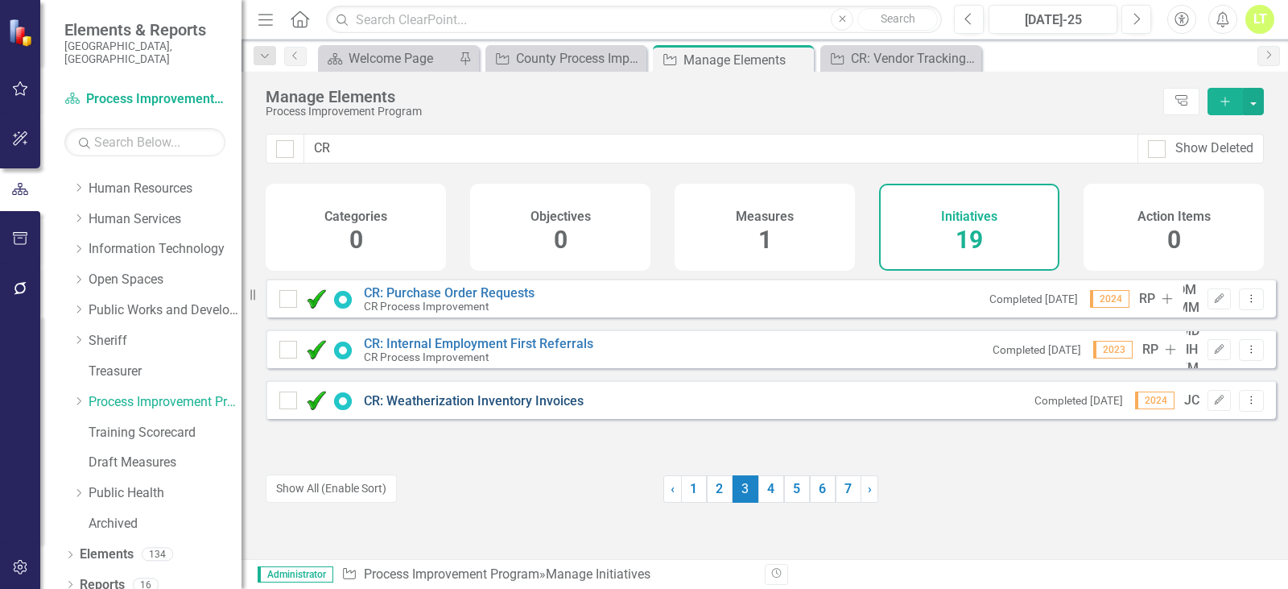
click at [540, 408] on link "CR: Weatherization Inventory Invoices" at bounding box center [474, 400] width 220 height 15
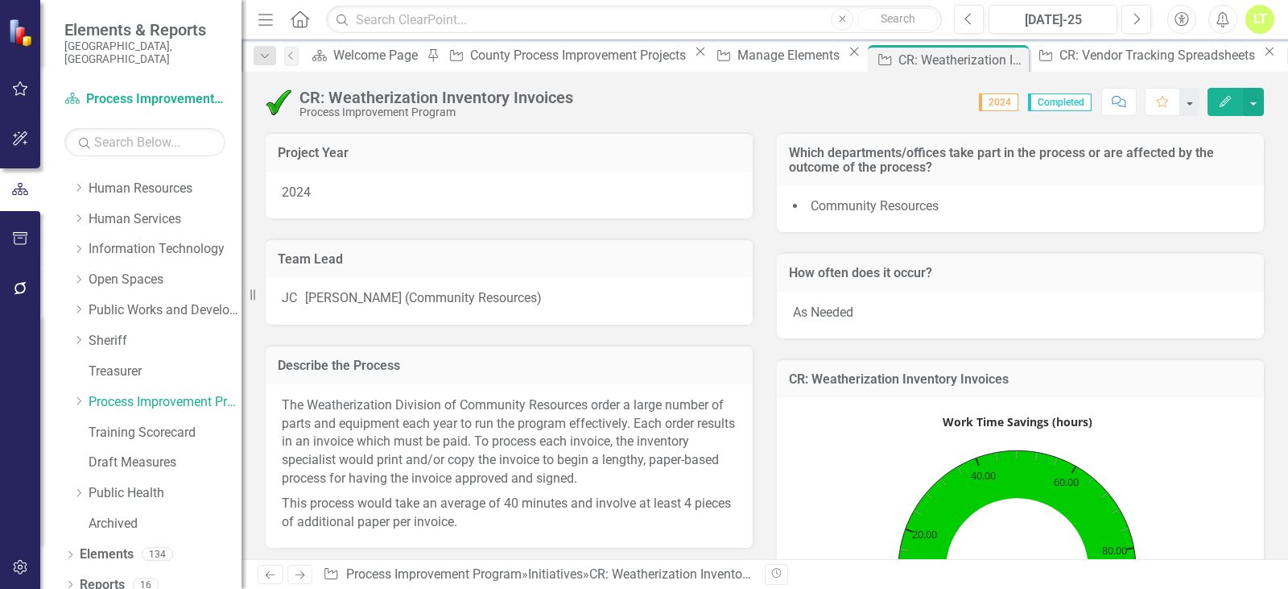
scroll to position [81, 0]
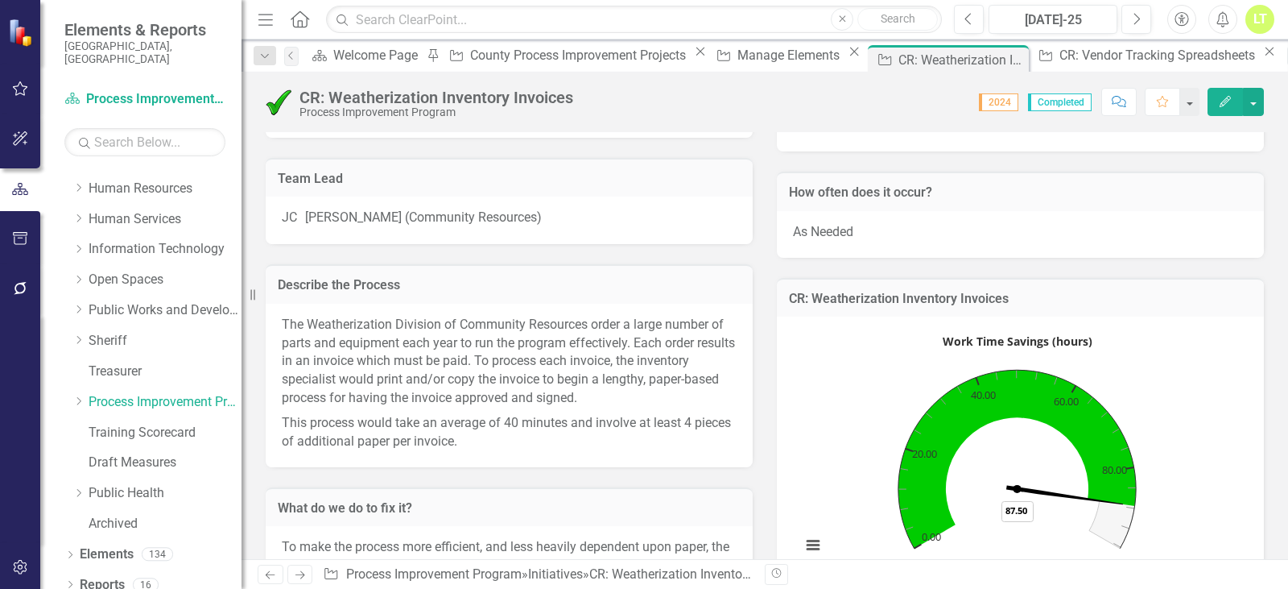
click at [670, 345] on p "The Weatherization Division of Community Resources order a large number of part…" at bounding box center [509, 363] width 455 height 95
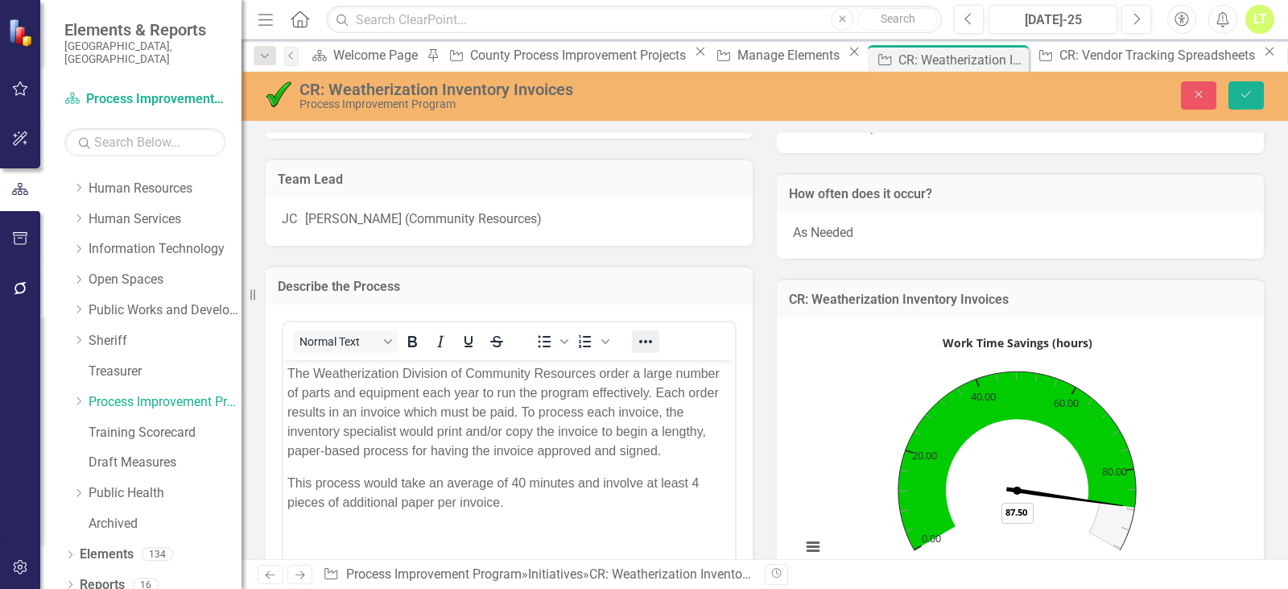
scroll to position [0, 0]
click at [628, 374] on p "The Weatherization Division of Community Resources order a large number of part…" at bounding box center [509, 412] width 444 height 97
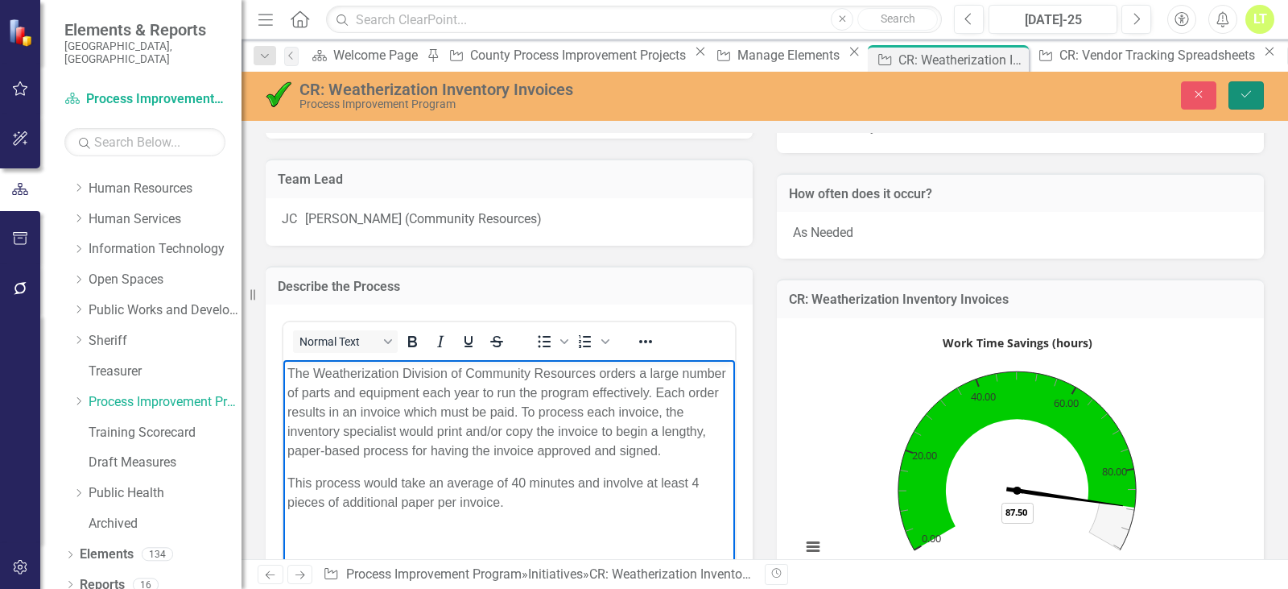
click at [1252, 90] on icon "Save" at bounding box center [1246, 94] width 14 height 11
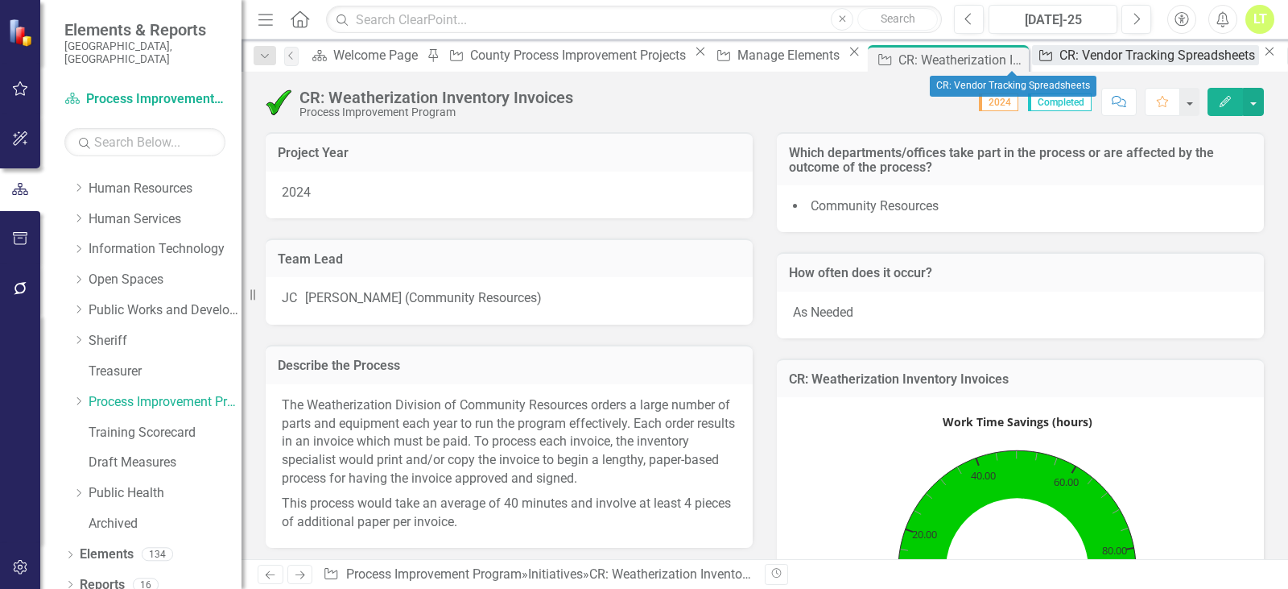
click at [1060, 52] on div "CR: Vendor Tracking Spreadsheets" at bounding box center [1160, 55] width 200 height 20
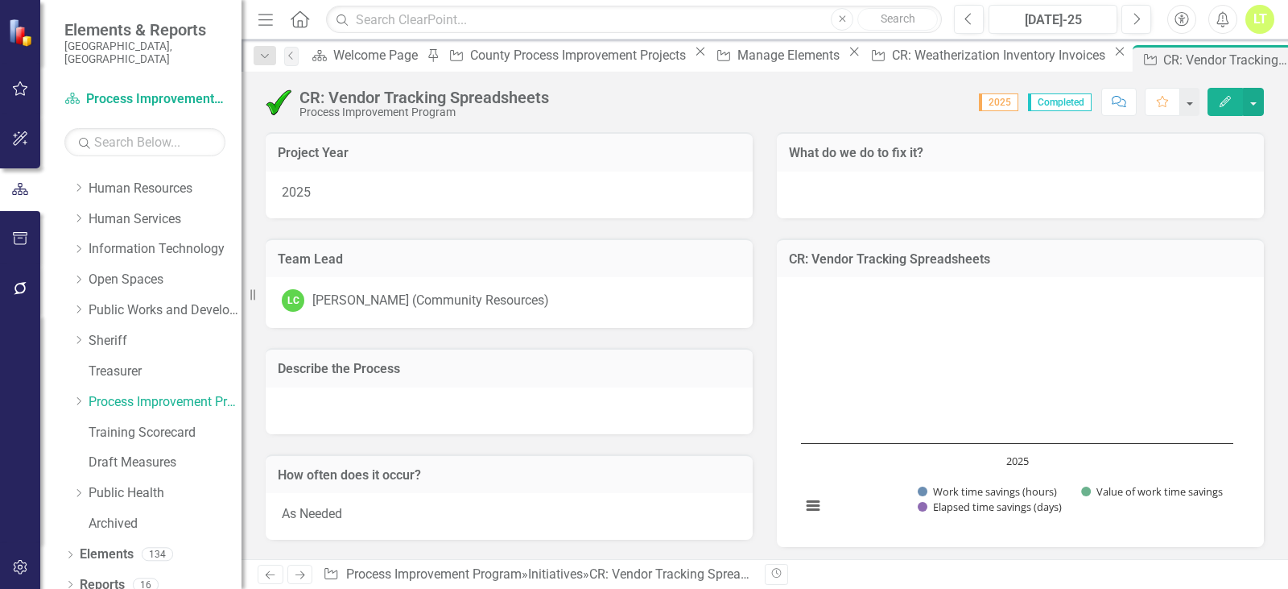
click at [417, 403] on div at bounding box center [509, 410] width 487 height 47
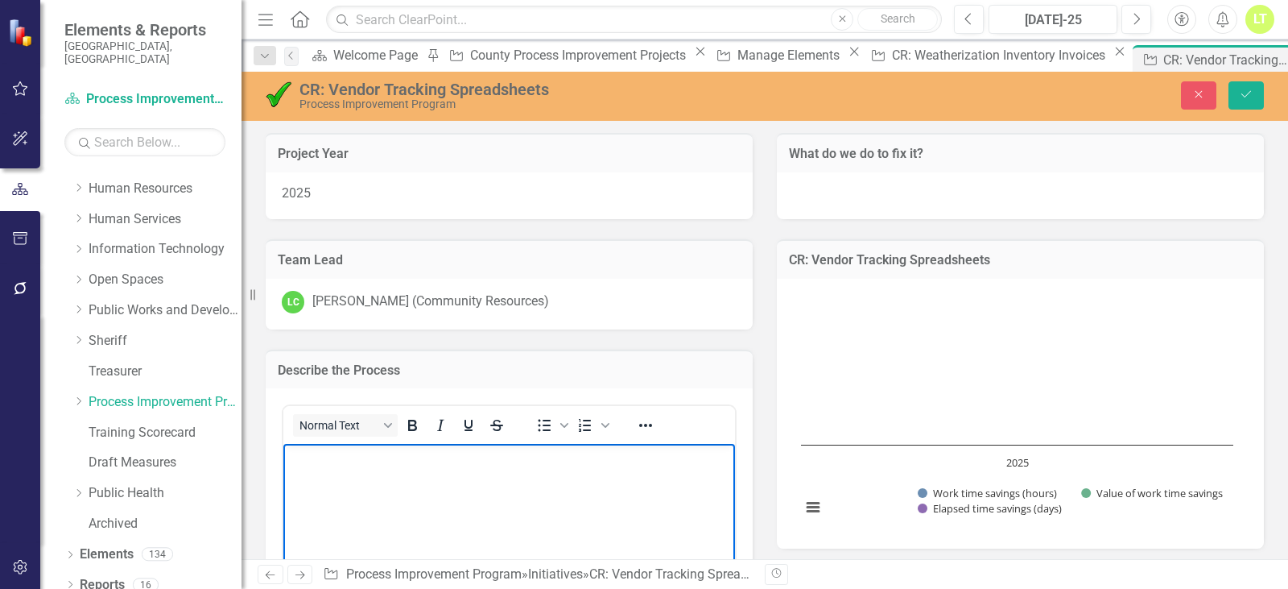
click at [427, 494] on body "Rich Text Area. Press ALT-0 for help." at bounding box center [509, 565] width 452 height 242
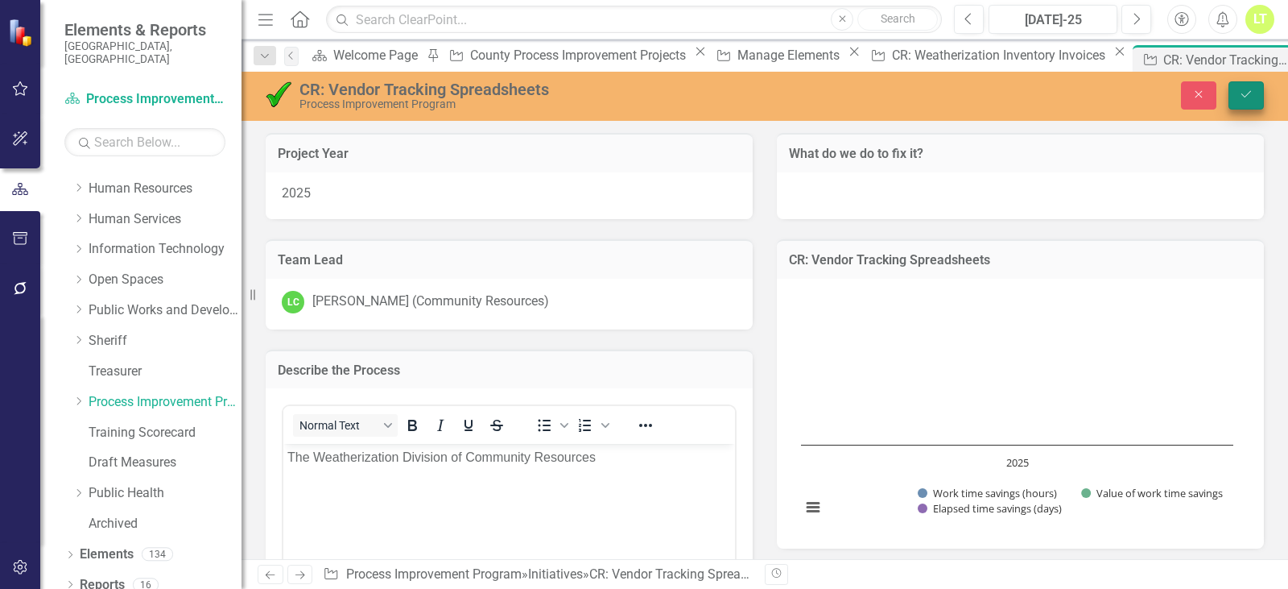
click at [1236, 99] on button "Save" at bounding box center [1246, 95] width 35 height 28
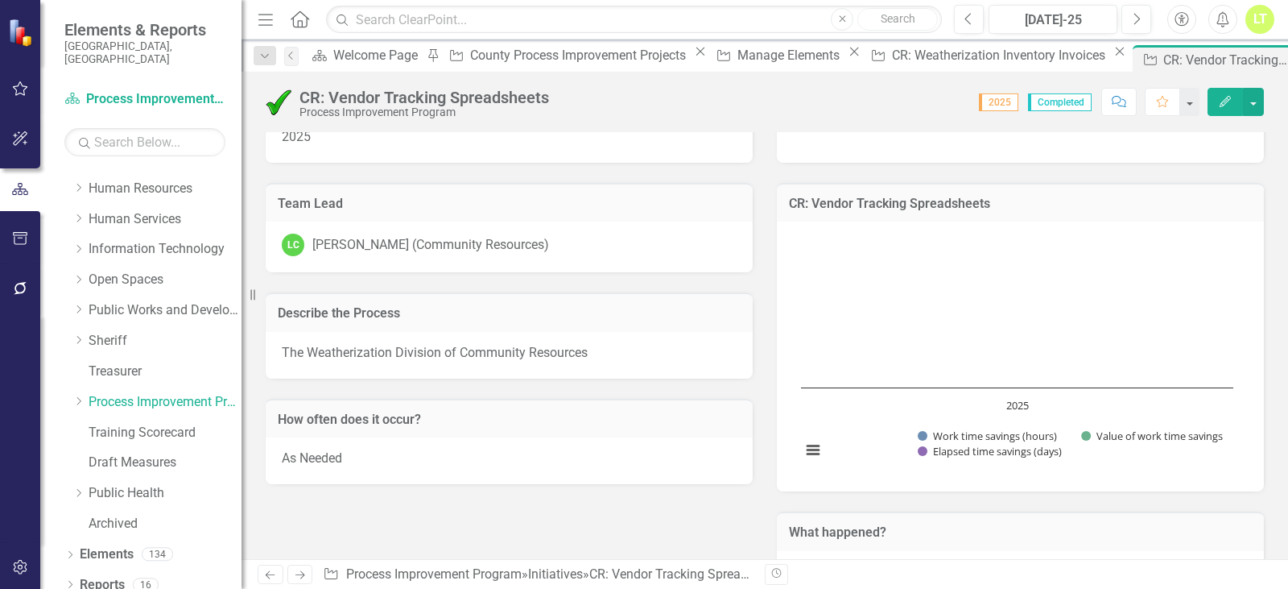
scroll to position [161, 0]
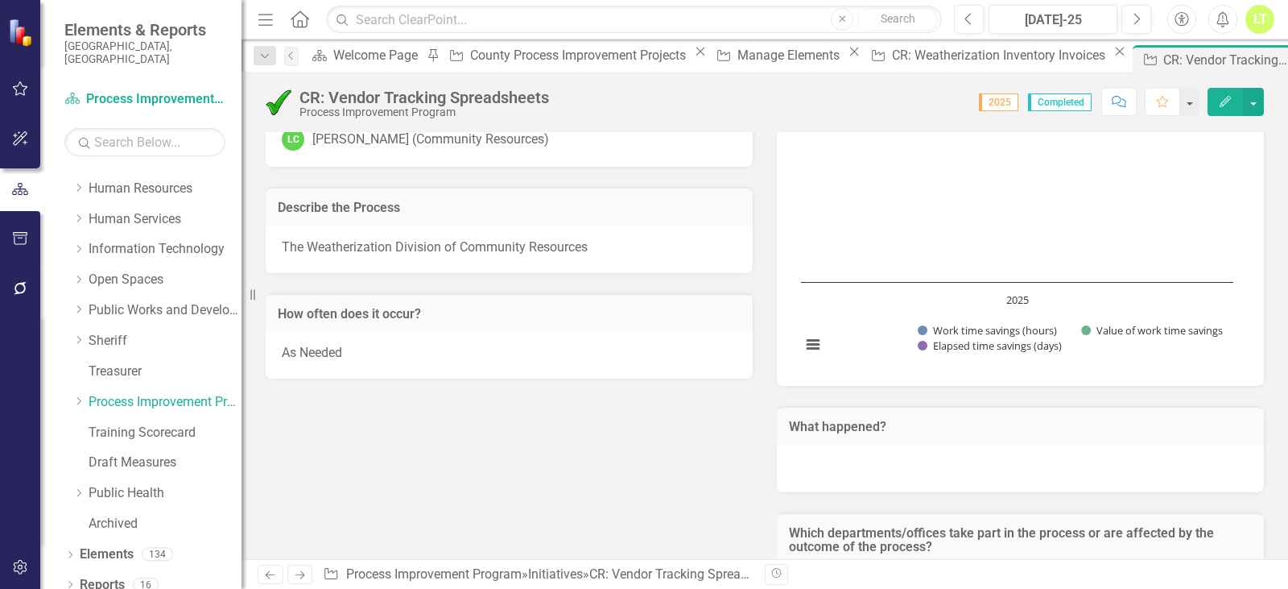
click at [654, 257] on div "The Weatherization Division of Community Resources" at bounding box center [509, 249] width 487 height 47
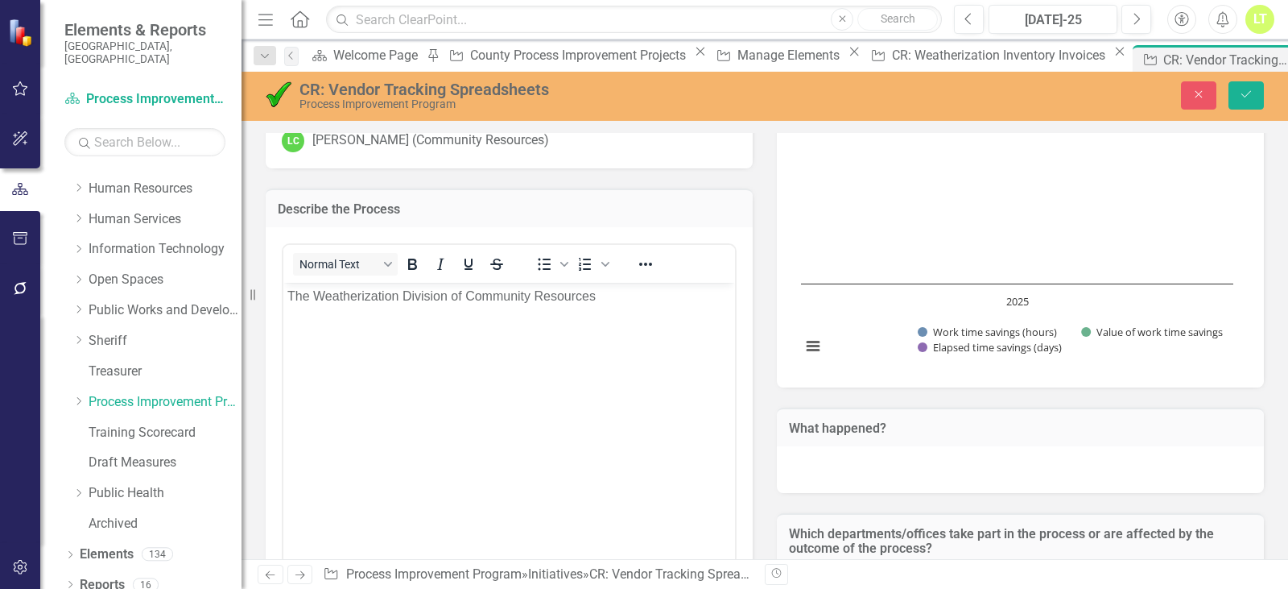
scroll to position [0, 0]
click at [635, 312] on body "The Weatherization Division of Community Resources" at bounding box center [509, 404] width 452 height 242
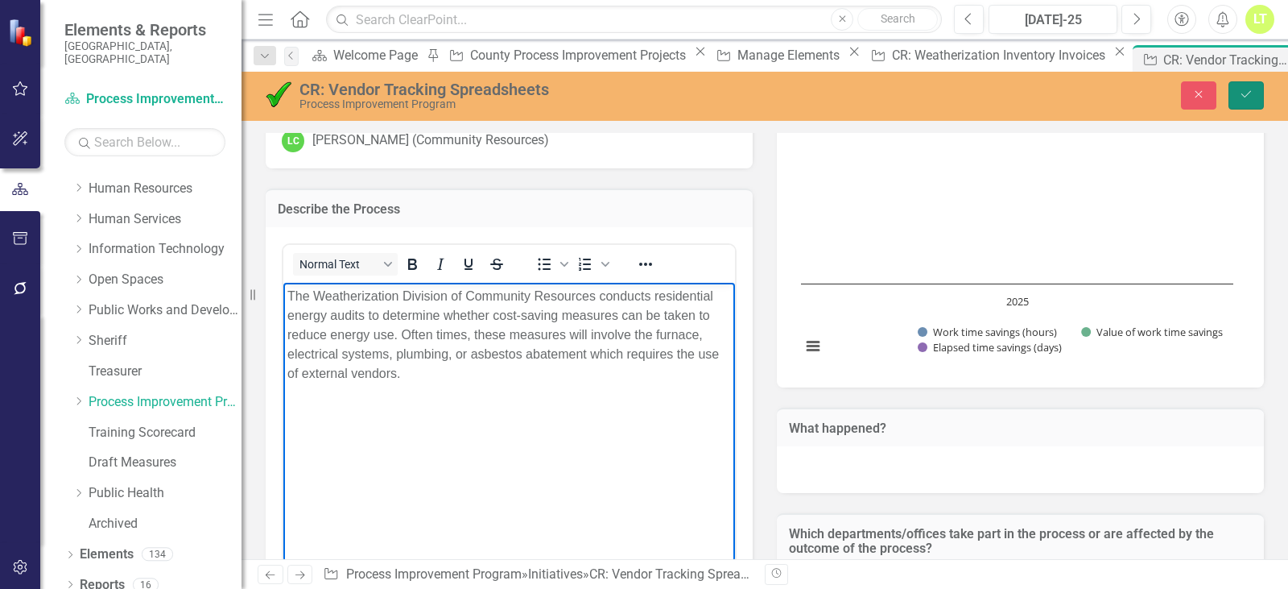
click at [1255, 101] on button "Save" at bounding box center [1246, 95] width 35 height 28
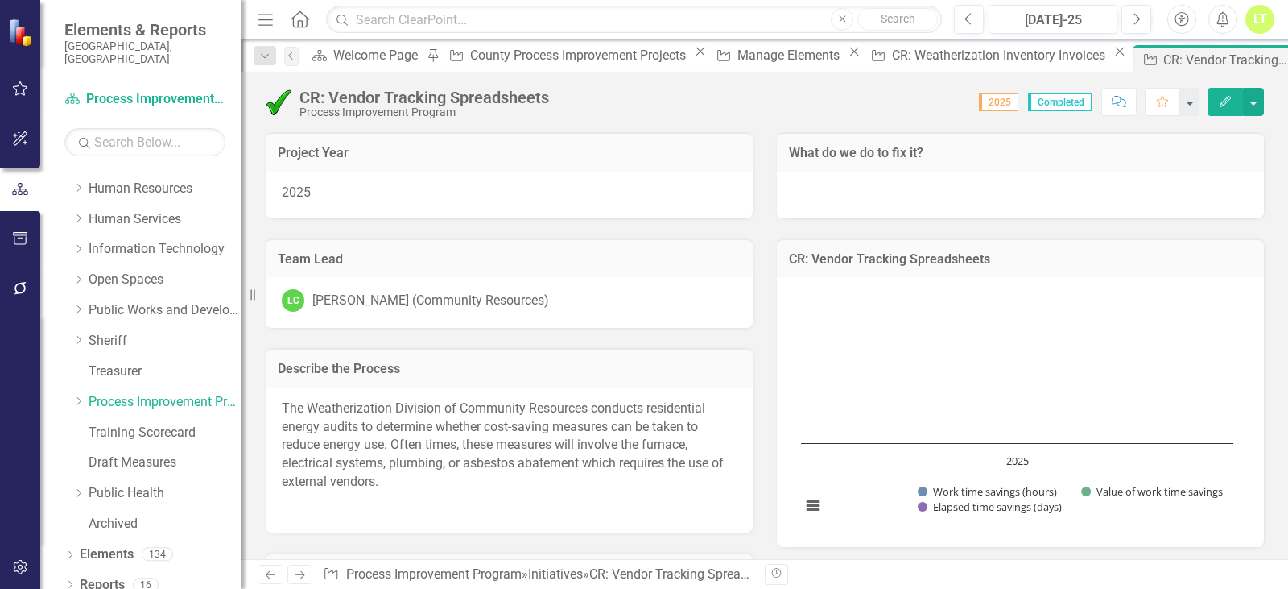
click at [447, 498] on p at bounding box center [509, 505] width 455 height 22
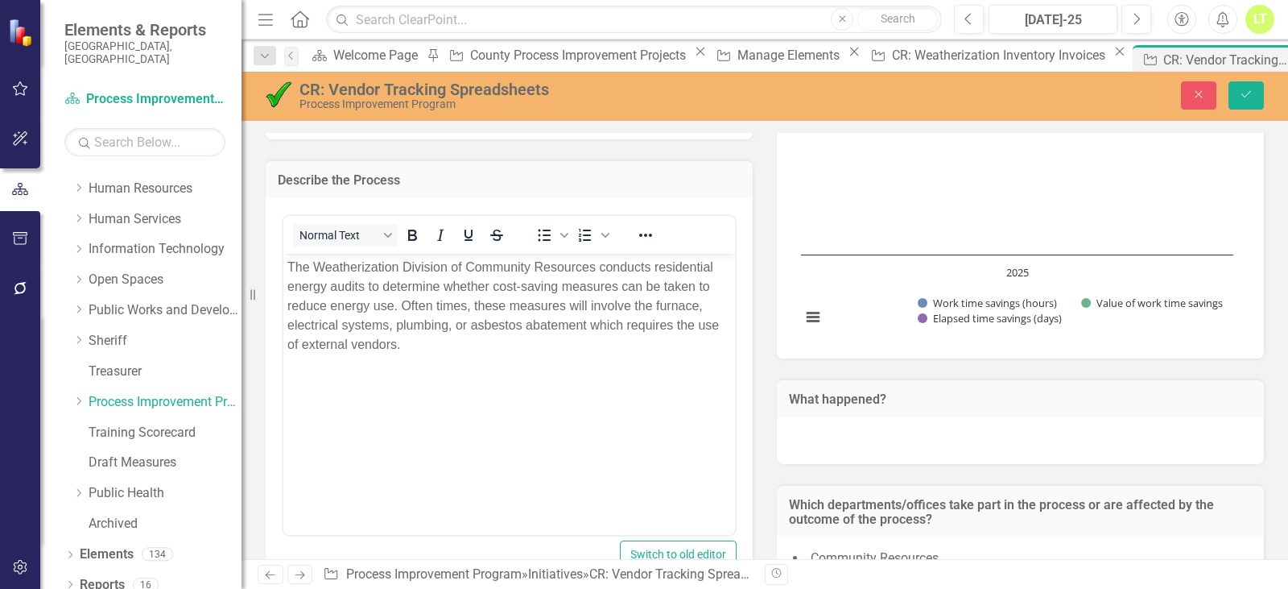
scroll to position [242, 0]
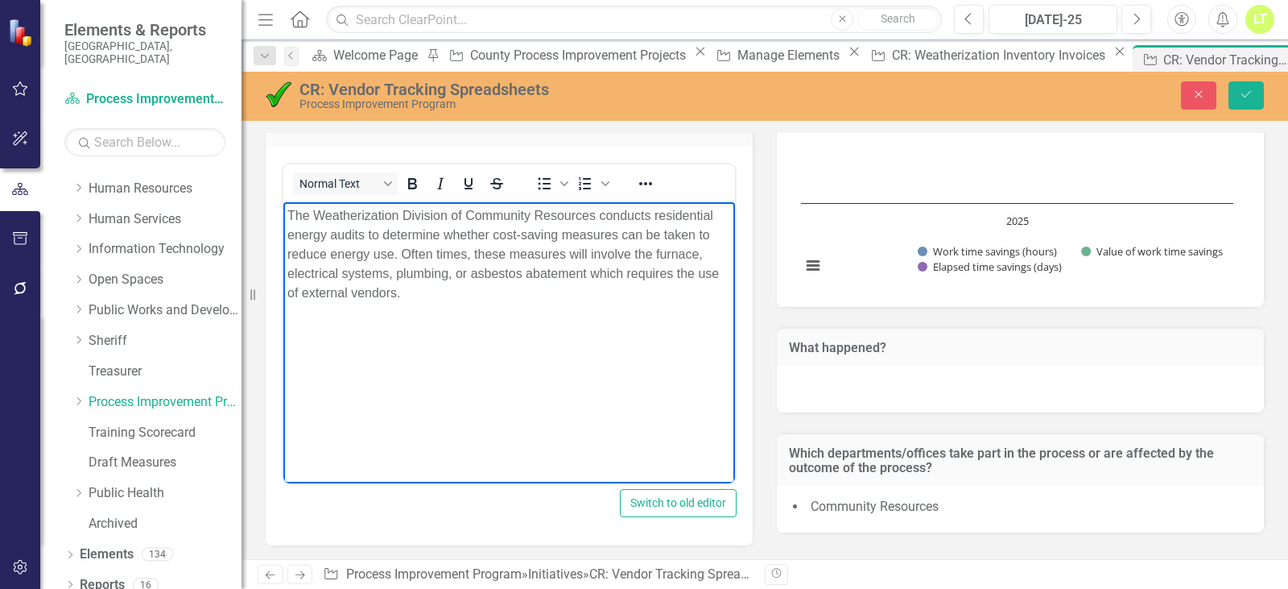
click at [696, 234] on p "The Weatherization Division of Community Resources conducts residential energy …" at bounding box center [509, 254] width 444 height 97
click at [312, 328] on p "Rich Text Area. Press ALT-0 for help." at bounding box center [509, 325] width 444 height 19
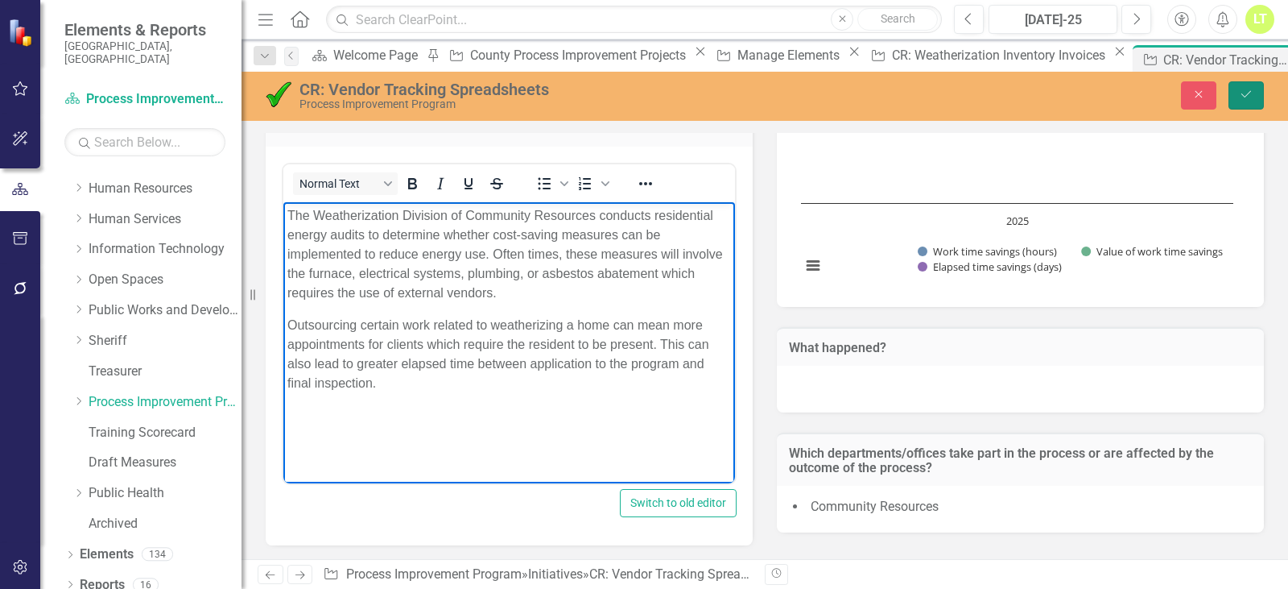
click at [1245, 87] on button "Save" at bounding box center [1246, 95] width 35 height 28
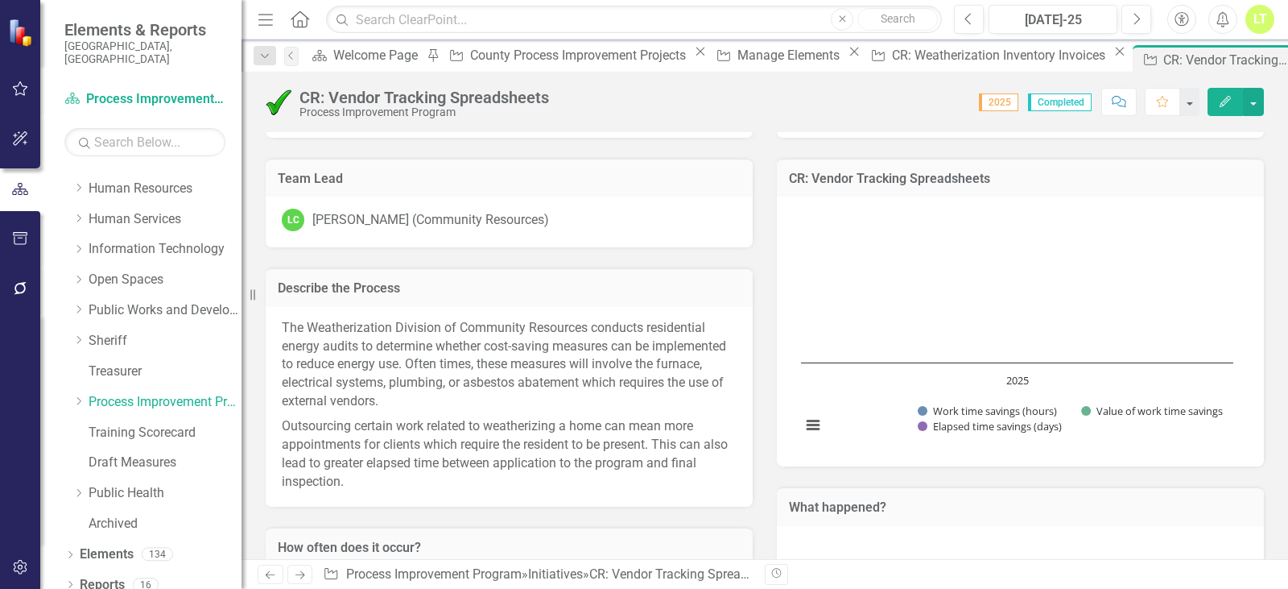
scroll to position [161, 0]
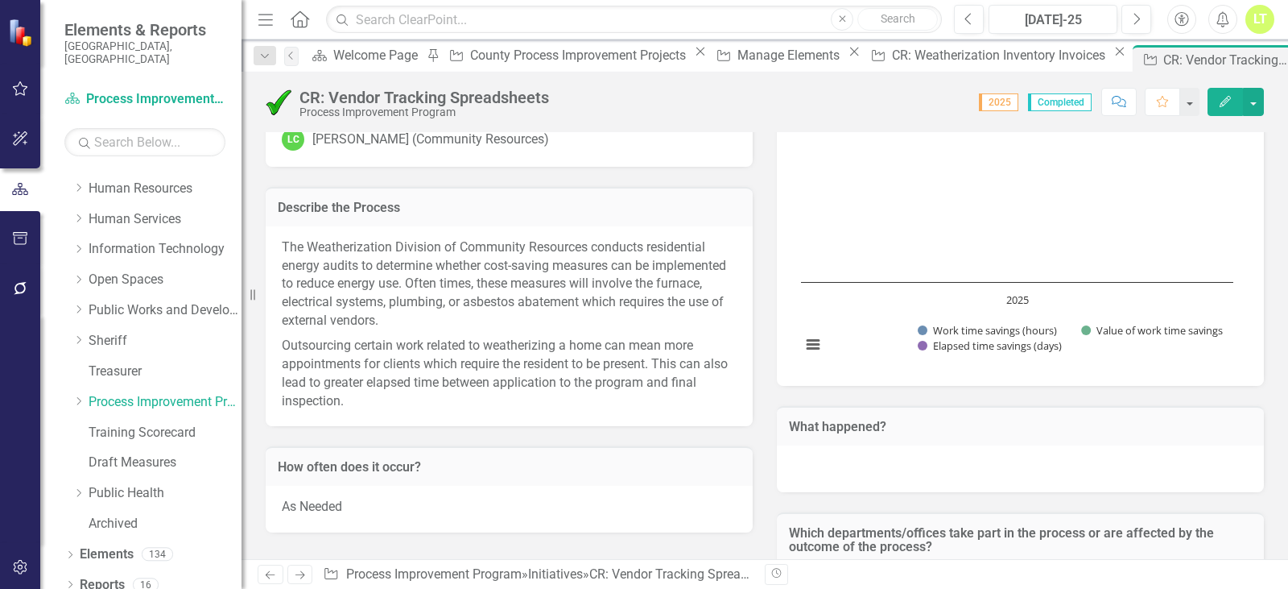
click at [448, 377] on p "Outsourcing certain work related to weatherizing a home can mean more appointme…" at bounding box center [509, 371] width 455 height 77
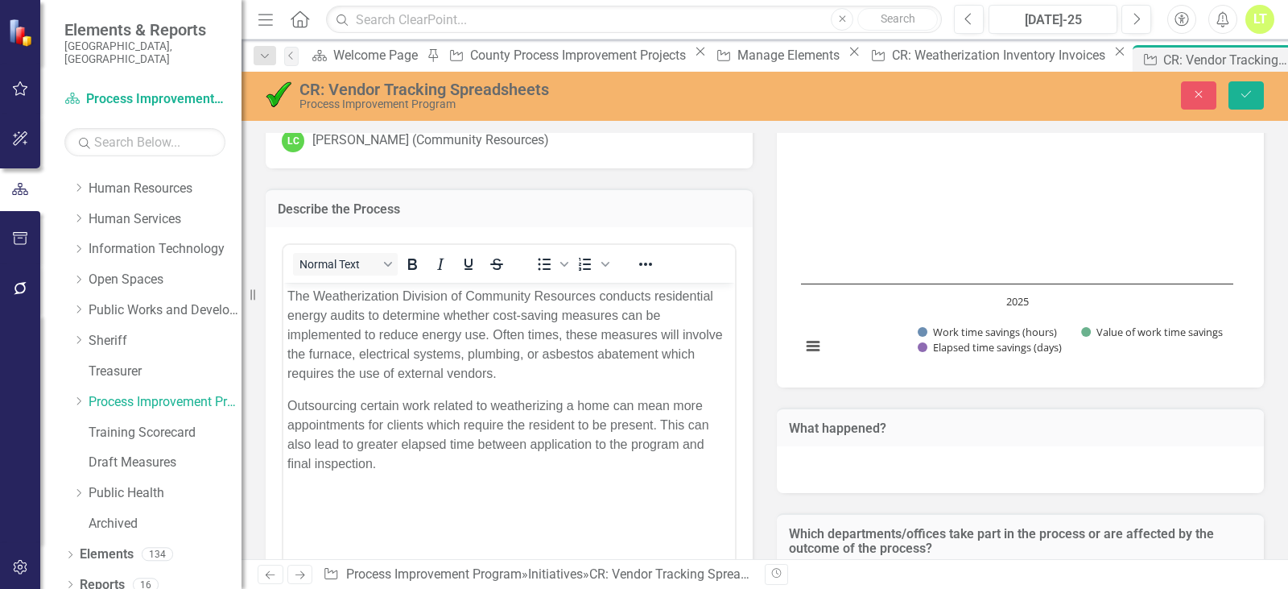
scroll to position [0, 0]
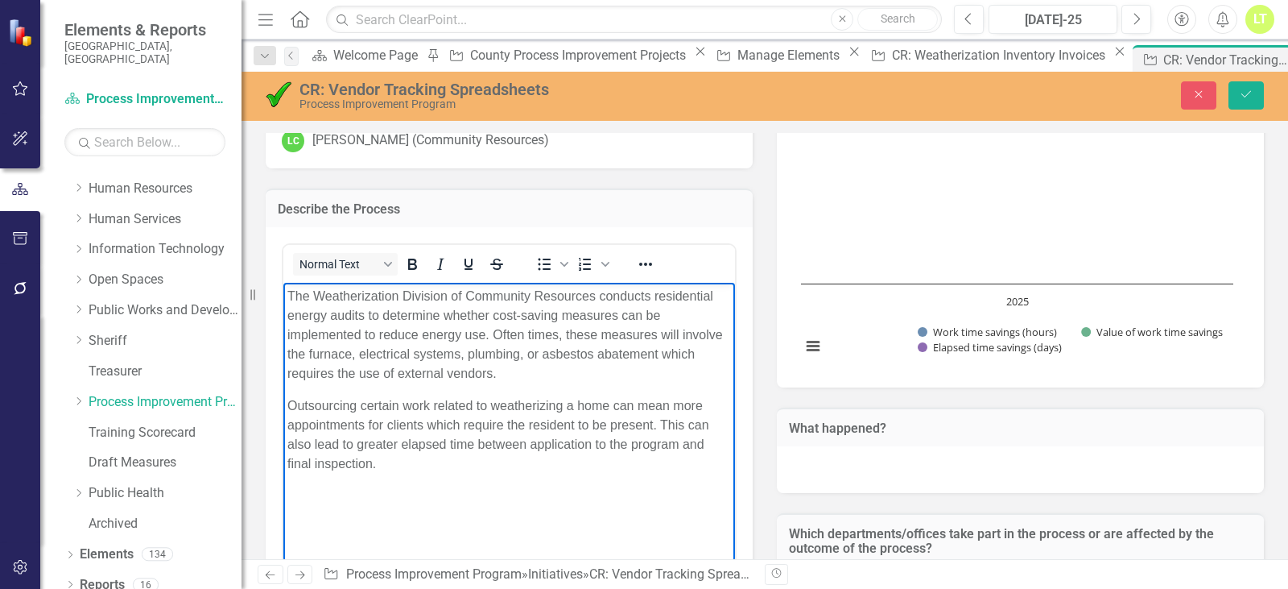
click at [420, 465] on p "Outsourcing certain work related to weatherizing a home can mean more appointme…" at bounding box center [509, 434] width 444 height 77
click at [292, 399] on p "Outsourcing certain work related to weatherizing a home can mean more appointme…" at bounding box center [509, 434] width 444 height 77
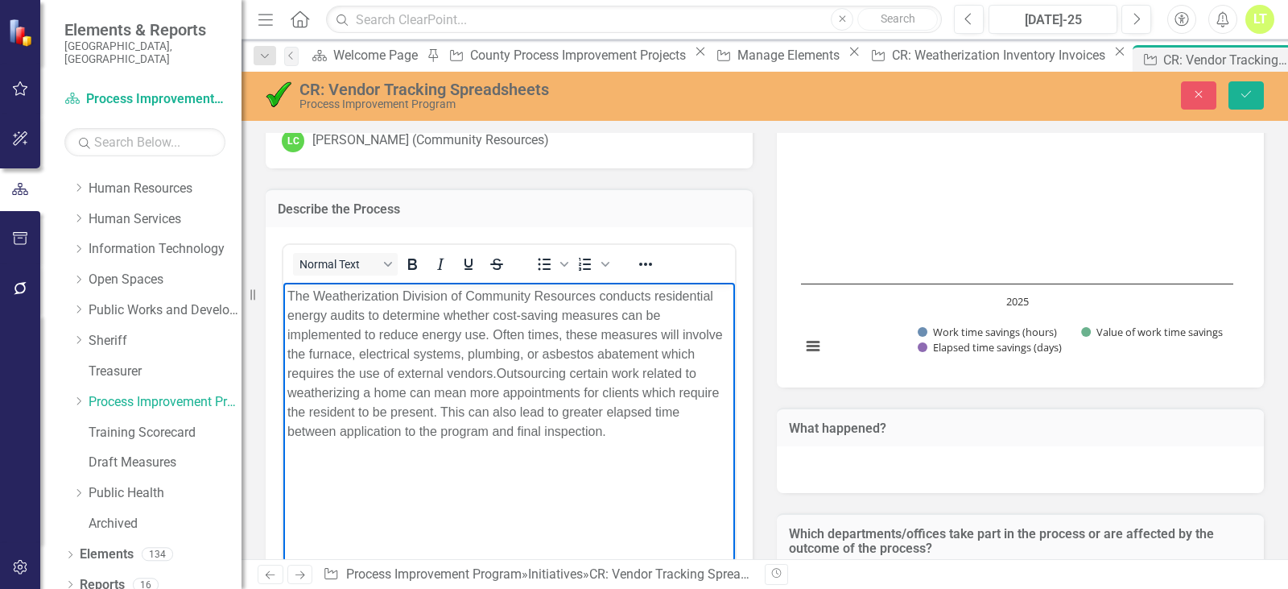
click at [614, 428] on p "The Weatherization Division of Community Resources conducts residential energy …" at bounding box center [509, 364] width 444 height 155
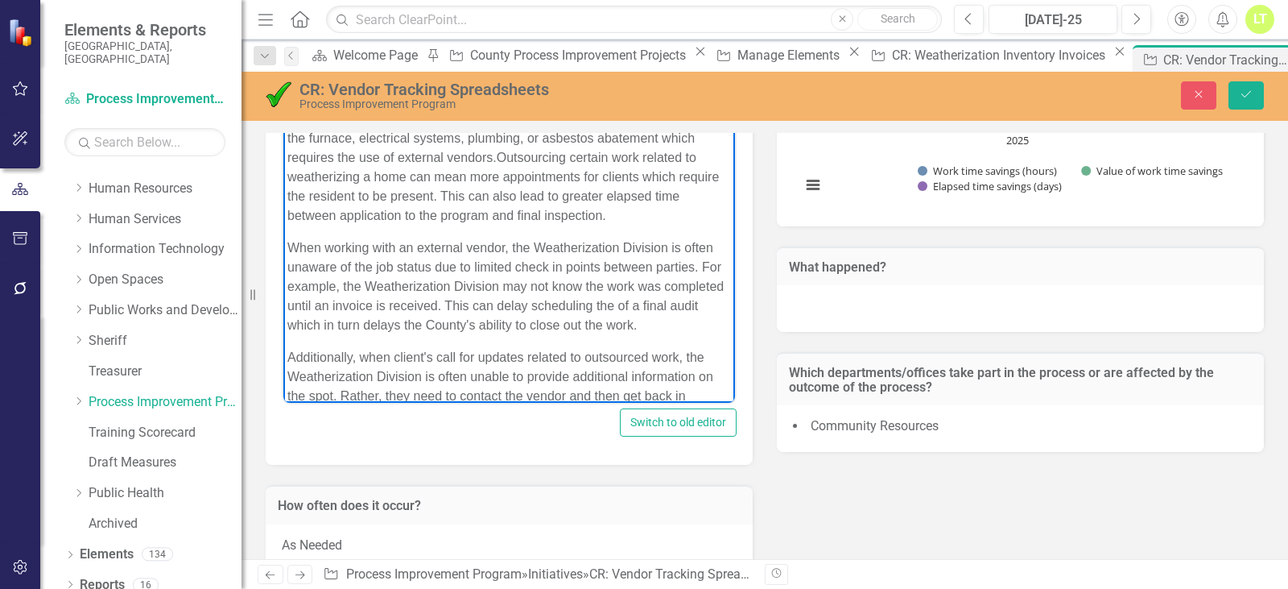
scroll to position [74, 0]
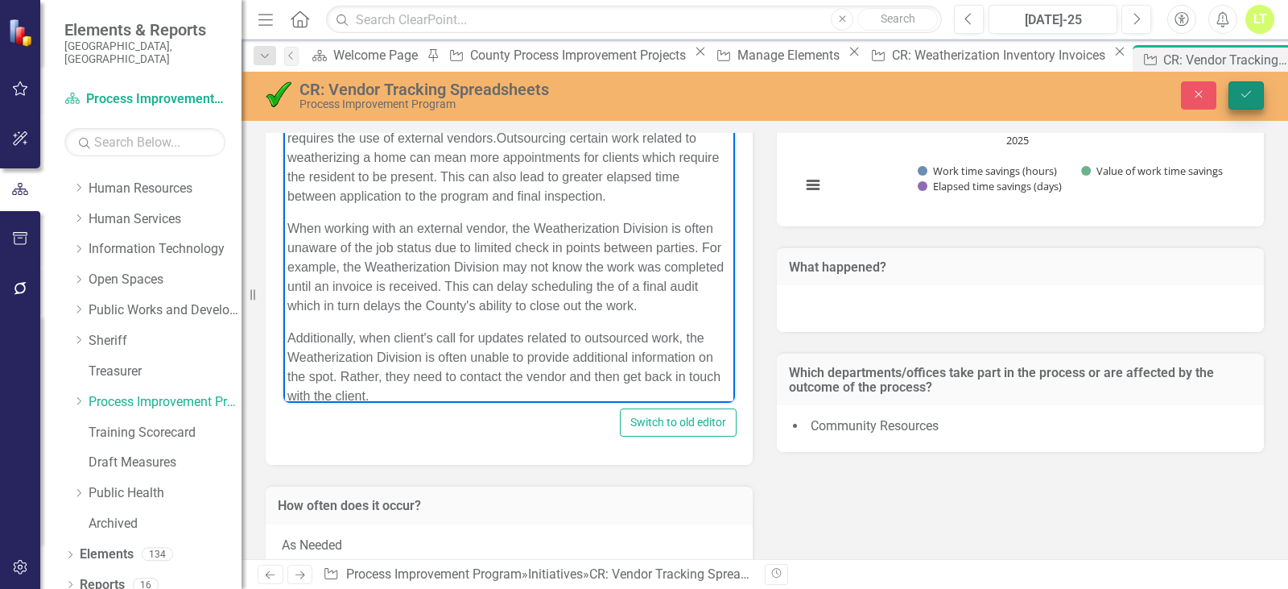
click at [1255, 96] on button "Save" at bounding box center [1246, 95] width 35 height 28
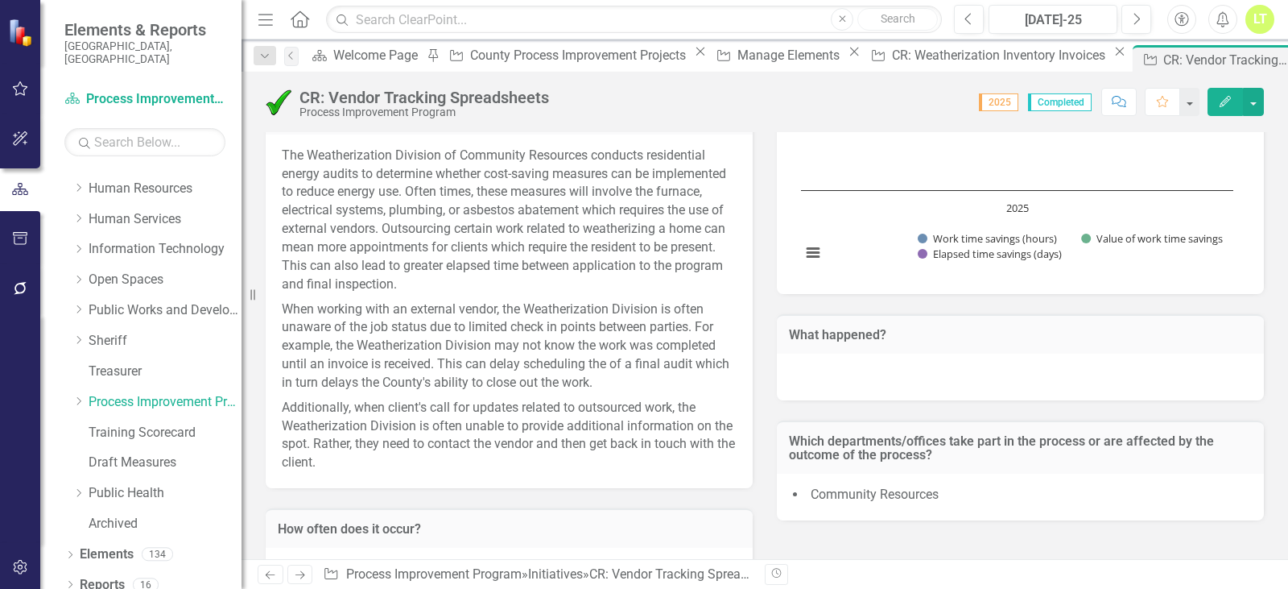
scroll to position [0, 0]
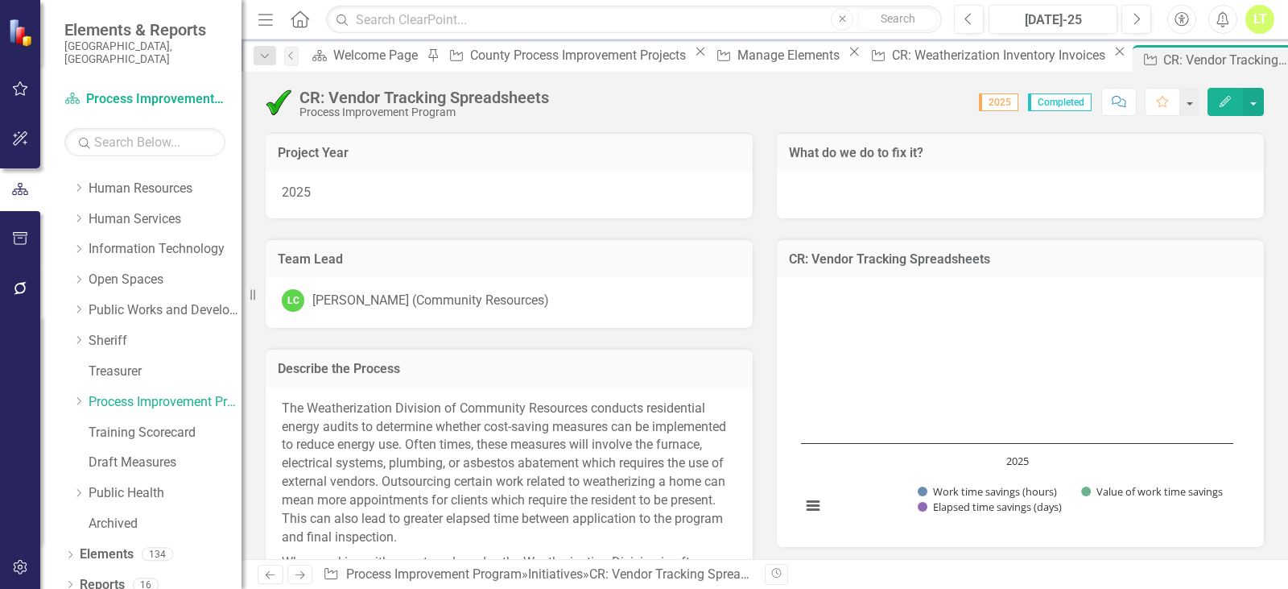
click at [937, 169] on div "What do we do to fix it?" at bounding box center [1020, 151] width 487 height 39
click at [936, 198] on div at bounding box center [1020, 195] width 487 height 47
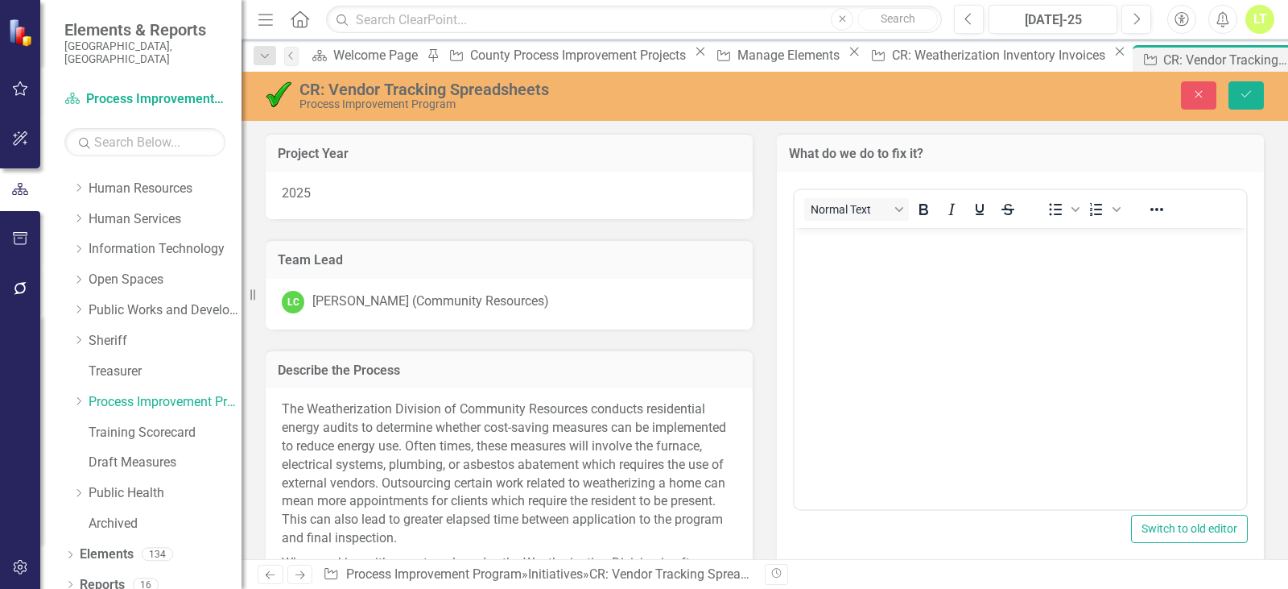
click at [1037, 241] on p "Rich Text Area. Press ALT-0 for help." at bounding box center [1021, 240] width 444 height 19
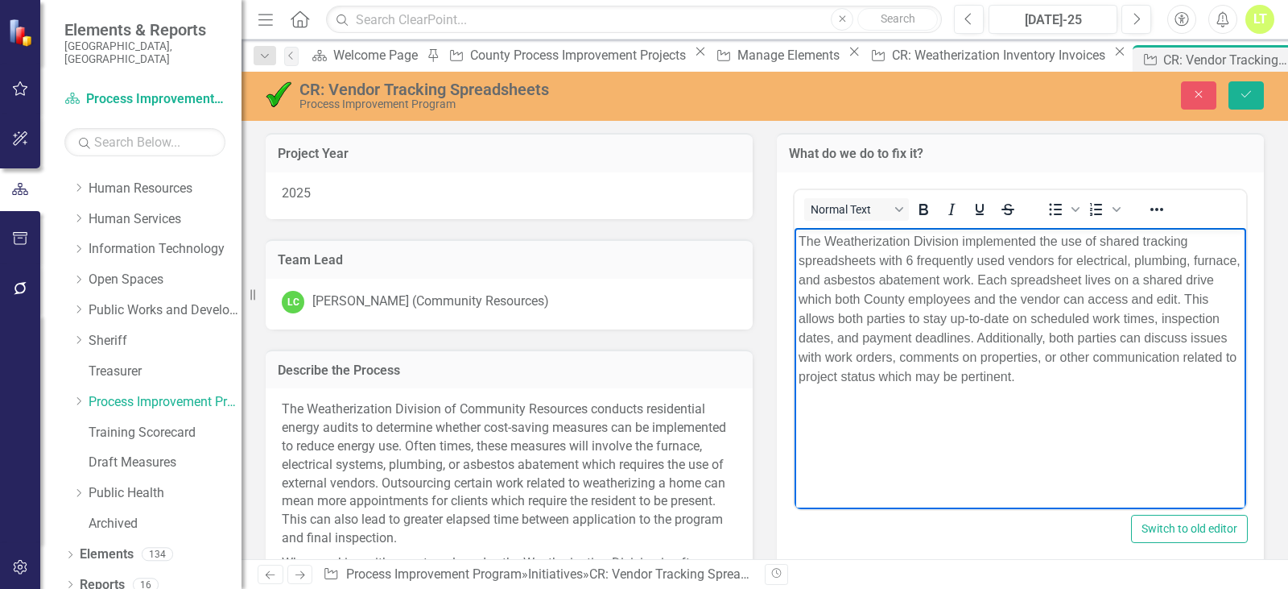
drag, startPoint x: 1230, startPoint y: 97, endPoint x: 1241, endPoint y: 112, distance: 17.9
click at [1241, 112] on div "CR: Vendor Tracking Spreadsheets Process Improvement Program Close Save" at bounding box center [765, 96] width 1047 height 49
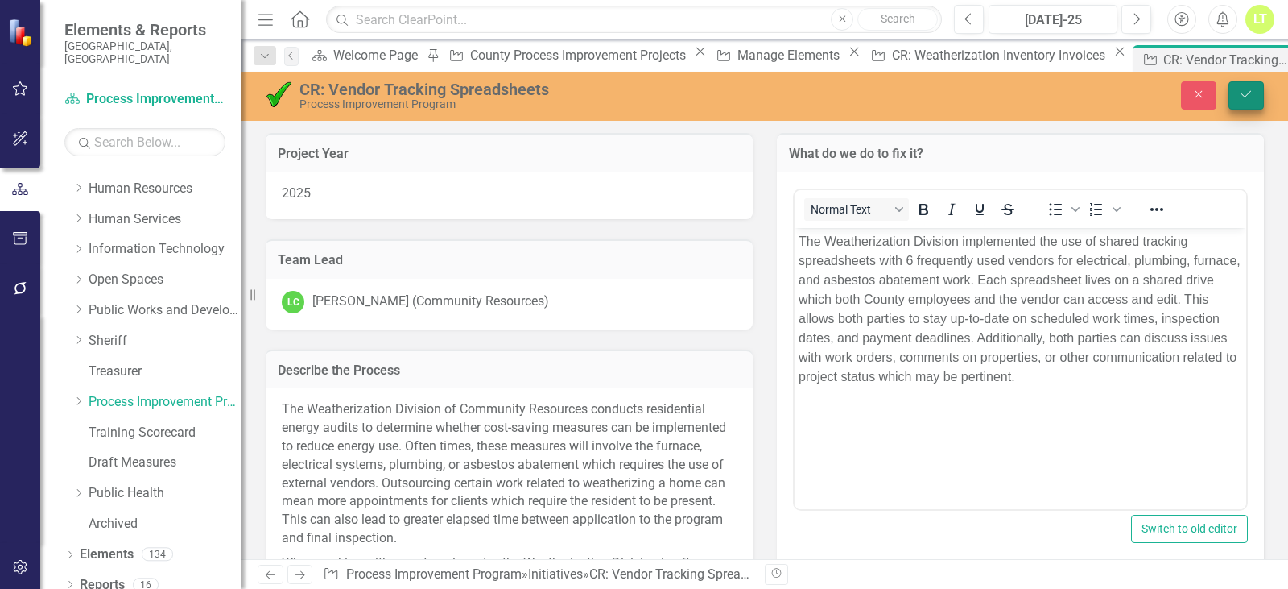
click at [1244, 86] on button "Save" at bounding box center [1246, 95] width 35 height 28
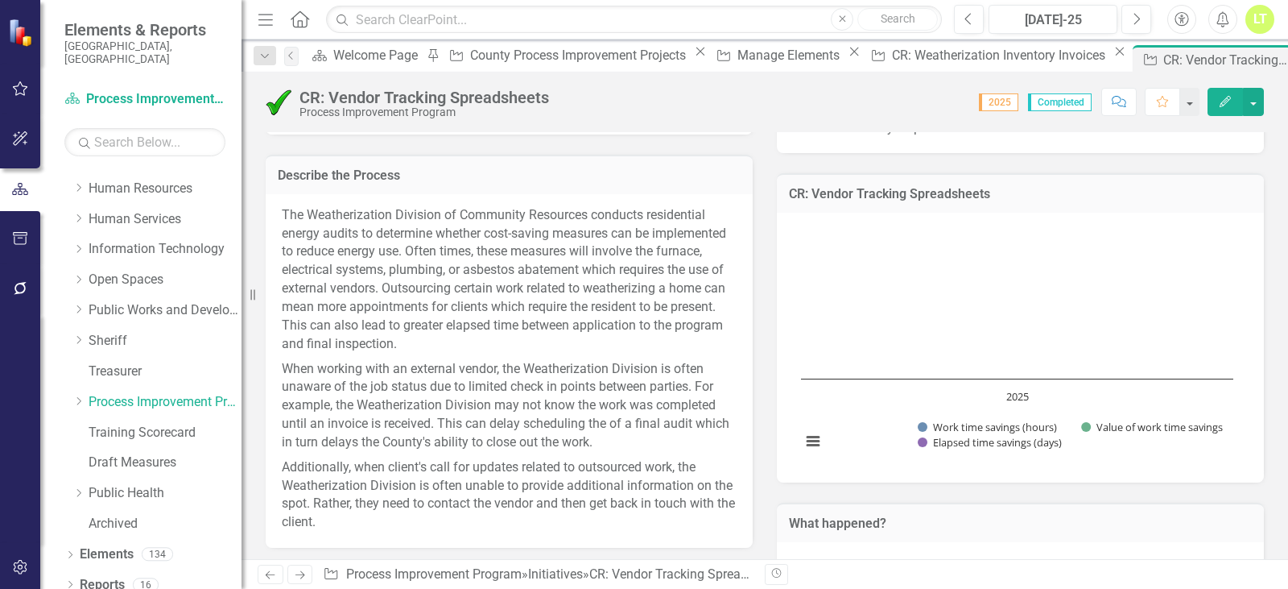
scroll to position [242, 0]
